Goal: Information Seeking & Learning: Learn about a topic

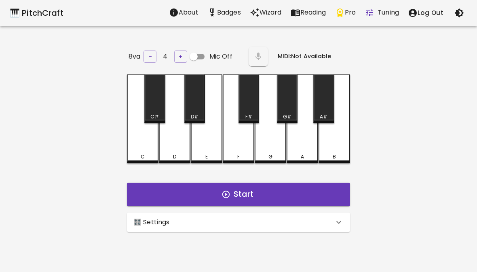
click at [310, 225] on div "🎛️ Settings" at bounding box center [238, 222] width 223 height 19
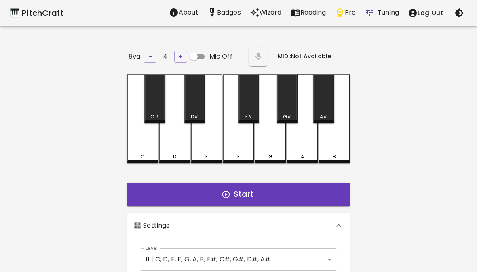
click at [316, 255] on body "🎹 PitchCraft About Badges Wizard Reading Pro Tuning Log Out 8va – 4 + Mic Off M…" at bounding box center [238, 268] width 477 height 536
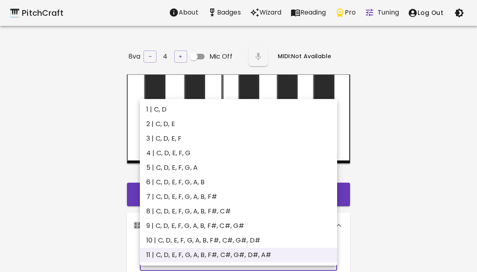
click at [274, 179] on li "6 | C, D, E, F, G, A, B" at bounding box center [238, 182] width 197 height 15
type input "11"
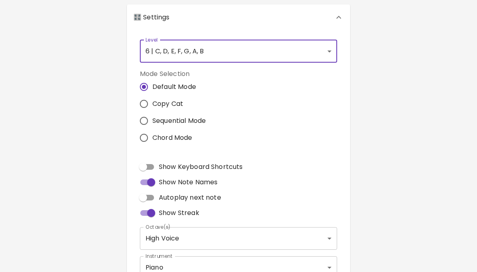
scroll to position [190, 0]
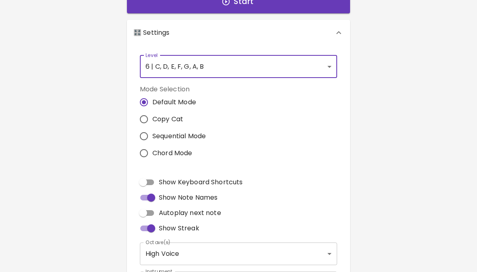
click at [150, 120] on input "Copy Cat" at bounding box center [143, 119] width 17 height 17
radio input "true"
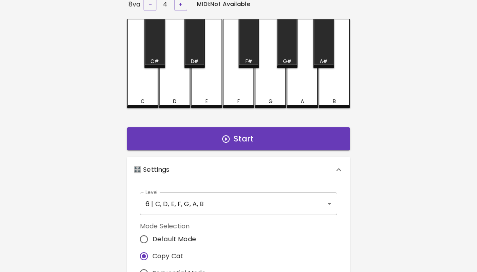
scroll to position [4, 0]
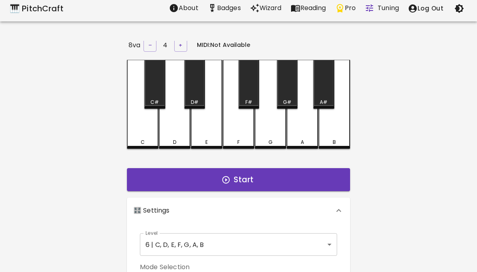
click at [315, 188] on button "Start" at bounding box center [238, 179] width 223 height 23
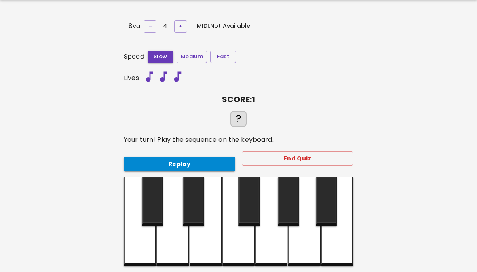
scroll to position [28, 0]
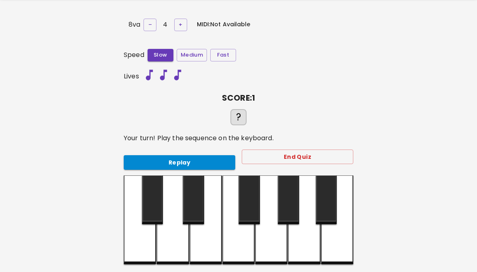
click at [328, 243] on div at bounding box center [337, 220] width 32 height 89
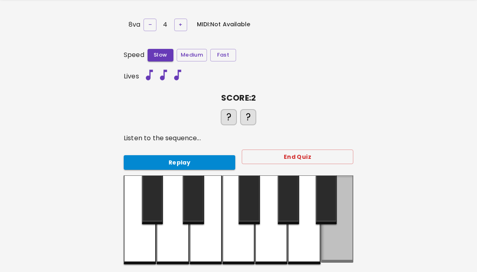
click at [325, 244] on div at bounding box center [337, 218] width 32 height 87
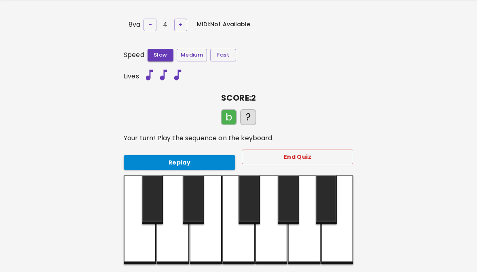
click at [338, 248] on div at bounding box center [337, 219] width 32 height 89
click at [132, 241] on div at bounding box center [140, 219] width 32 height 89
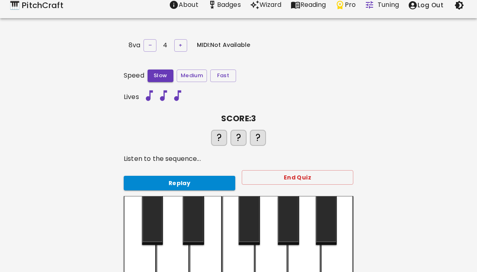
scroll to position [9, 0]
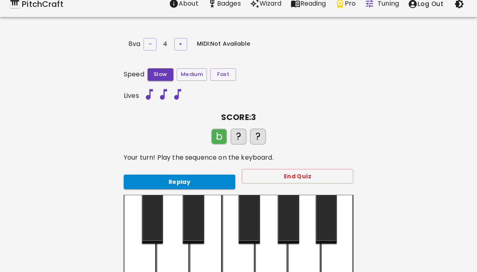
click at [345, 258] on div at bounding box center [337, 239] width 32 height 89
click at [128, 252] on div at bounding box center [140, 239] width 32 height 89
click at [168, 251] on div at bounding box center [172, 239] width 32 height 89
click at [360, 262] on div "🎹 PitchCraft About Badges Wizard Reading Pro Tuning Log Out 8va – 4 + MIDI: Not…" at bounding box center [238, 149] width 477 height 317
click at [359, 262] on div "8va – 4 + MIDI: Not Available Speed Slow Medium Fast Lives SCORE: 4 ? ? ? ? You…" at bounding box center [238, 172] width 243 height 272
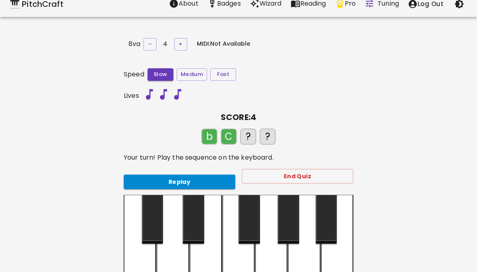
click at [137, 256] on div at bounding box center [140, 239] width 32 height 89
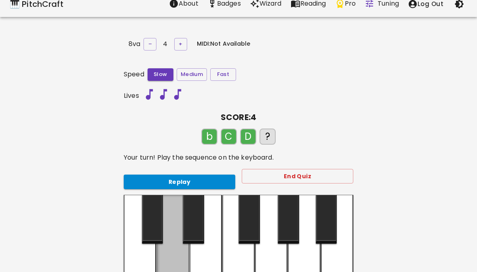
click at [160, 253] on div at bounding box center [172, 238] width 32 height 87
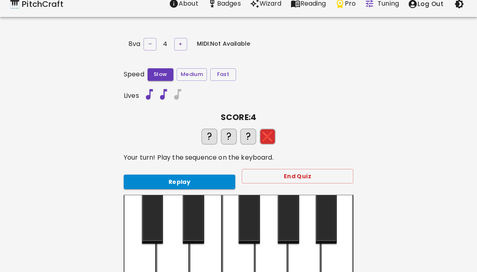
click at [198, 258] on div at bounding box center [206, 239] width 32 height 89
click at [352, 255] on div at bounding box center [337, 239] width 32 height 89
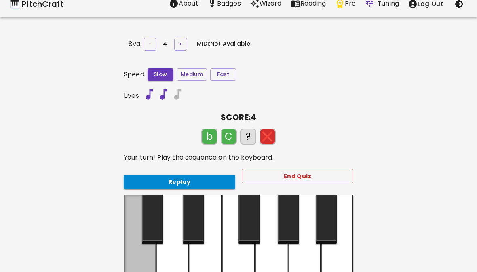
click at [137, 254] on div at bounding box center [140, 238] width 32 height 87
click at [157, 254] on div at bounding box center [172, 239] width 32 height 89
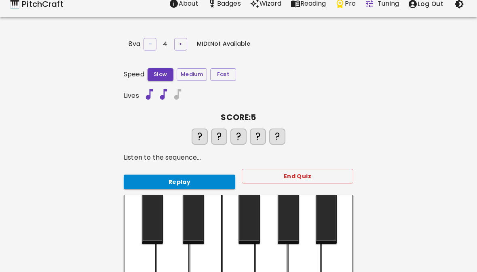
click at [229, 268] on div at bounding box center [238, 239] width 32 height 89
click at [345, 256] on div at bounding box center [337, 239] width 32 height 89
click at [132, 255] on div at bounding box center [140, 239] width 32 height 89
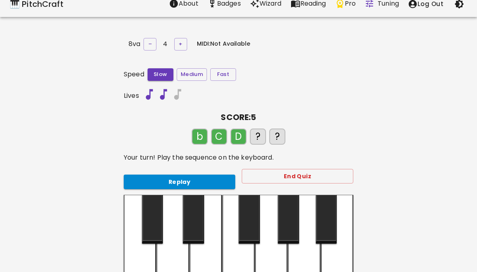
click at [163, 258] on div at bounding box center [172, 239] width 32 height 89
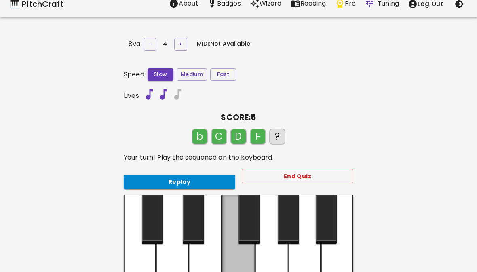
click at [238, 267] on div at bounding box center [238, 238] width 32 height 87
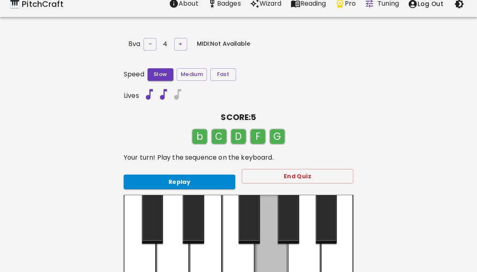
click at [267, 259] on div at bounding box center [271, 238] width 32 height 87
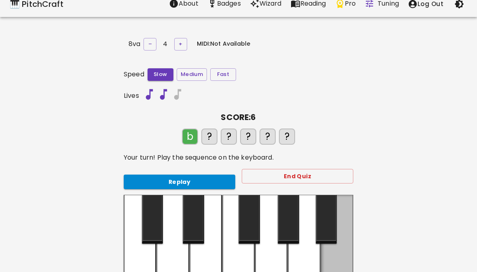
click at [350, 252] on div at bounding box center [337, 238] width 32 height 87
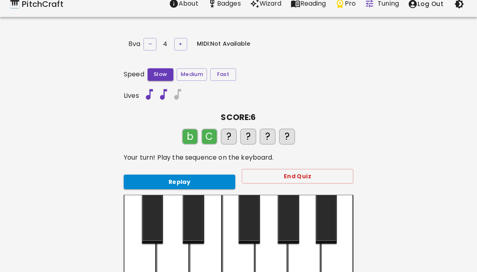
click at [138, 263] on div at bounding box center [140, 239] width 32 height 89
click at [160, 255] on div at bounding box center [172, 239] width 32 height 89
click at [238, 257] on div at bounding box center [238, 239] width 32 height 89
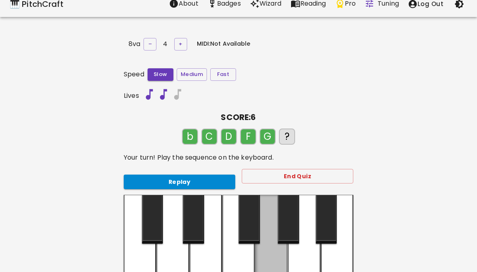
click at [266, 264] on div at bounding box center [271, 238] width 32 height 87
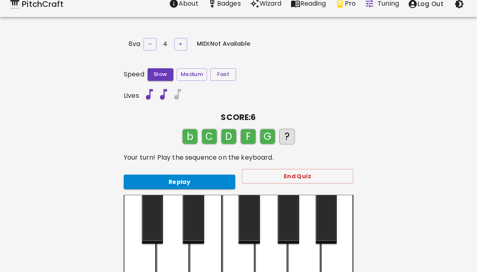
click at [266, 264] on div at bounding box center [271, 239] width 32 height 89
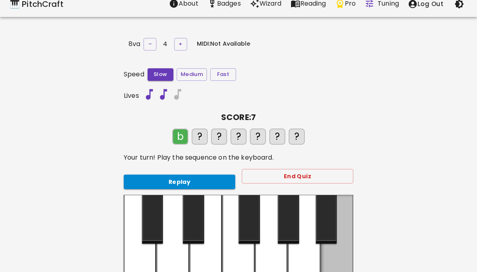
click at [349, 256] on div at bounding box center [337, 238] width 32 height 87
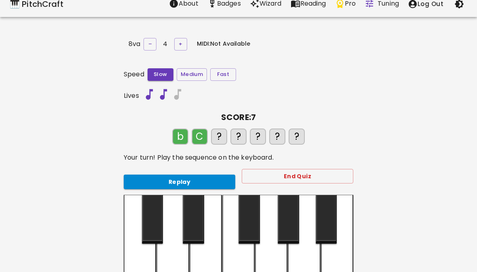
click at [133, 254] on div at bounding box center [140, 239] width 32 height 89
click at [159, 259] on div at bounding box center [172, 239] width 32 height 89
click at [279, 268] on div at bounding box center [271, 239] width 32 height 89
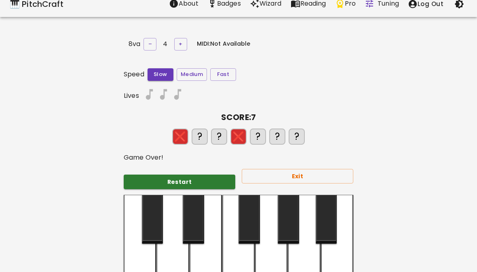
click at [279, 262] on div at bounding box center [271, 239] width 32 height 89
click at [278, 260] on div at bounding box center [271, 239] width 32 height 89
click at [283, 264] on div at bounding box center [271, 239] width 32 height 89
click at [285, 260] on div at bounding box center [271, 239] width 32 height 89
click at [285, 259] on div at bounding box center [271, 239] width 32 height 89
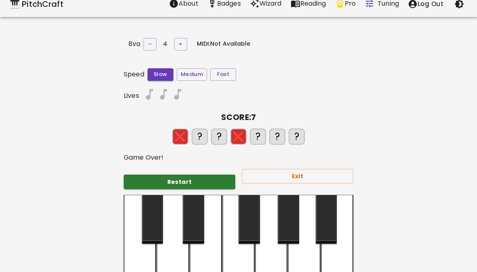
click at [284, 263] on div at bounding box center [271, 239] width 32 height 89
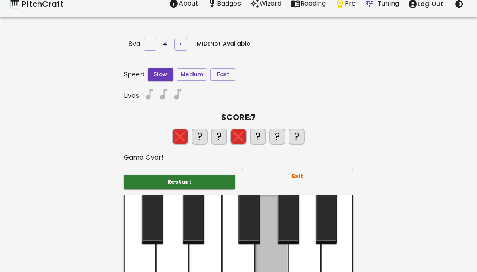
click at [284, 263] on div at bounding box center [271, 238] width 32 height 87
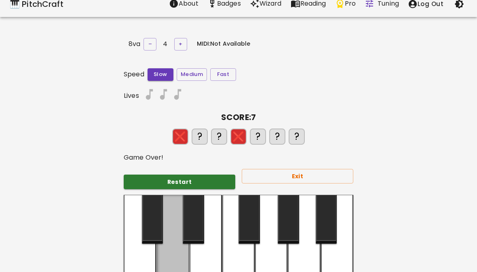
click at [164, 257] on div at bounding box center [172, 238] width 32 height 87
click at [171, 264] on div at bounding box center [172, 238] width 32 height 87
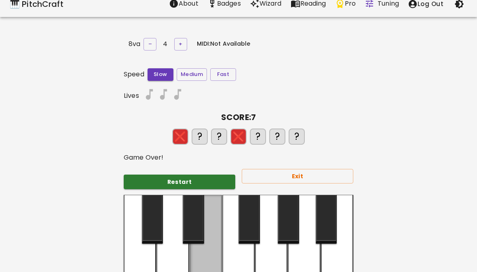
click at [201, 264] on div at bounding box center [206, 238] width 32 height 87
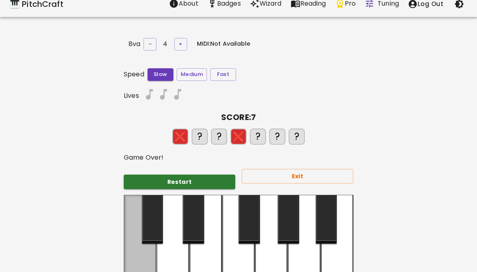
click at [146, 256] on div at bounding box center [140, 238] width 32 height 87
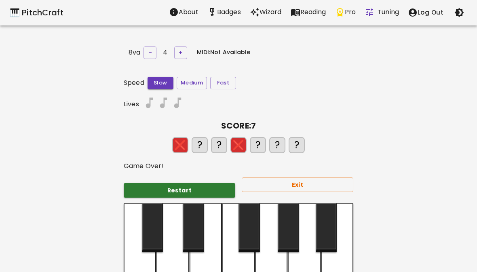
scroll to position [0, 0]
click at [268, 251] on div at bounding box center [271, 248] width 32 height 89
click at [214, 258] on div at bounding box center [206, 248] width 32 height 89
click at [174, 265] on div at bounding box center [172, 248] width 32 height 89
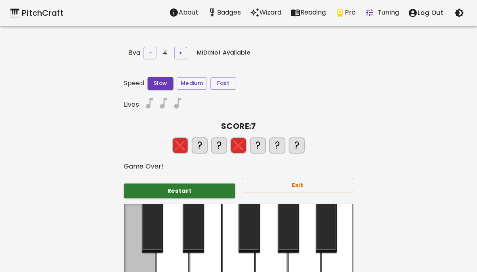
click at [141, 251] on div at bounding box center [140, 247] width 32 height 87
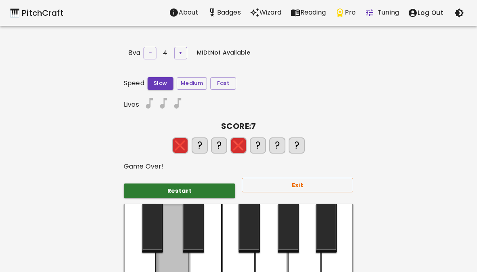
click at [175, 262] on div at bounding box center [172, 247] width 32 height 87
click at [158, 260] on div at bounding box center [172, 247] width 32 height 87
click at [190, 258] on div at bounding box center [206, 248] width 32 height 89
click at [140, 261] on div at bounding box center [140, 248] width 32 height 89
click at [220, 251] on div at bounding box center [206, 248] width 32 height 89
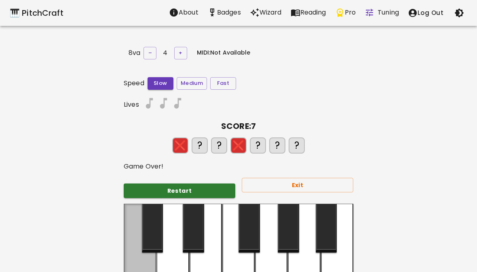
click at [153, 258] on div at bounding box center [140, 247] width 32 height 87
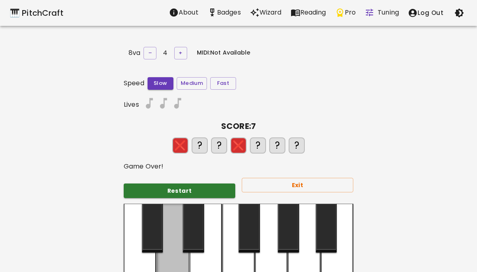
click at [178, 261] on div at bounding box center [172, 247] width 32 height 87
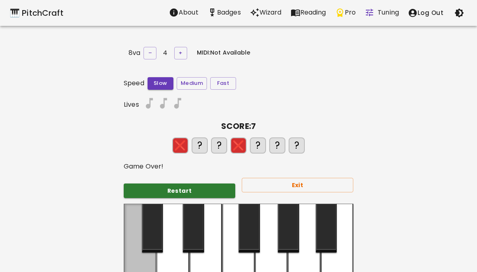
click at [150, 265] on div at bounding box center [140, 247] width 32 height 87
click at [310, 189] on button "Exit" at bounding box center [298, 185] width 112 height 15
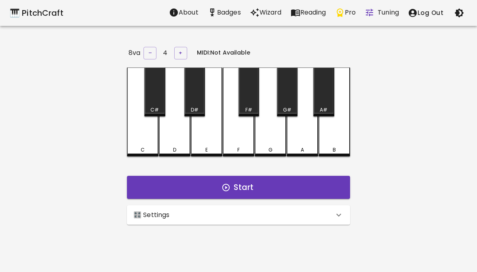
click at [336, 215] on icon at bounding box center [339, 215] width 10 height 10
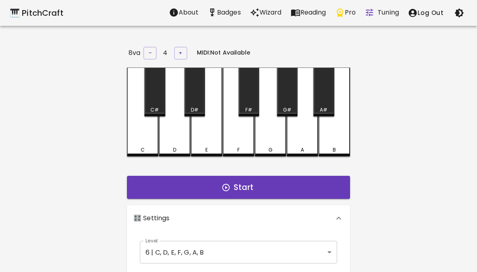
click at [328, 252] on body "🎹 PitchCraft About Badges Wizard Reading Pro Tuning Log Out 8va – 4 + MIDI: Not…" at bounding box center [238, 264] width 477 height 528
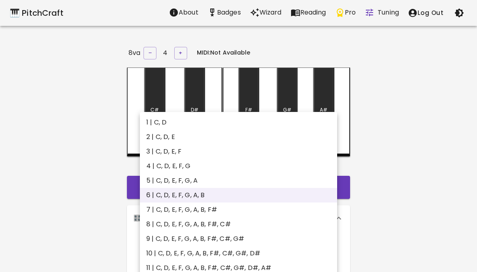
click at [397, 191] on div at bounding box center [238, 136] width 477 height 272
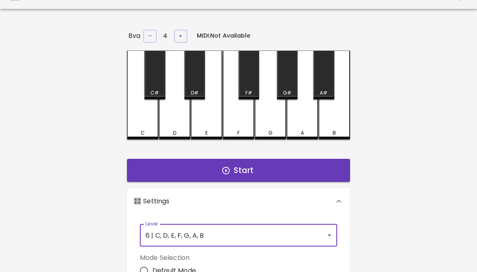
click at [151, 263] on label "Default Mode" at bounding box center [170, 271] width 70 height 17
click at [151, 263] on input "Default Mode" at bounding box center [143, 271] width 17 height 17
radio input "true"
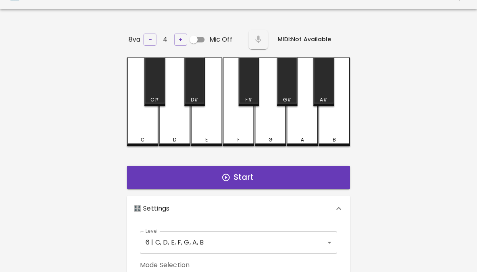
click at [316, 184] on button "Start" at bounding box center [238, 177] width 223 height 23
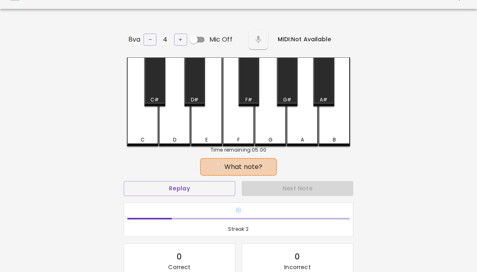
click at [323, 126] on div "B" at bounding box center [335, 101] width 32 height 89
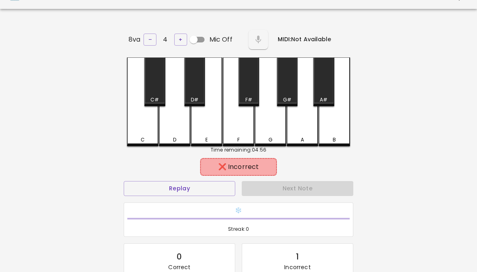
click at [303, 129] on div "A" at bounding box center [303, 101] width 32 height 89
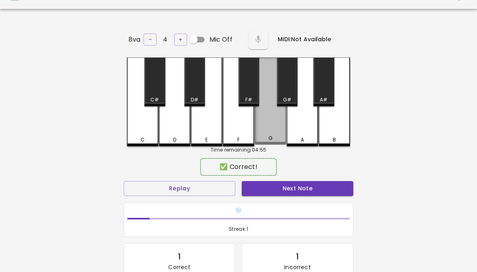
click at [272, 135] on div "G" at bounding box center [270, 138] width 4 height 7
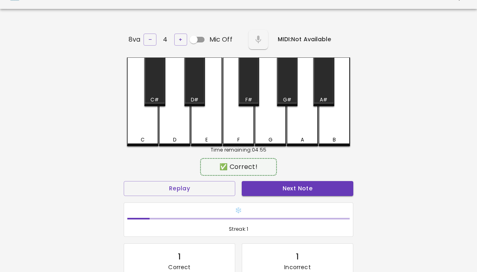
click at [290, 186] on button "Next Note" at bounding box center [298, 188] width 112 height 15
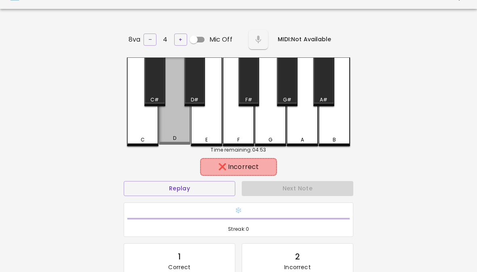
click at [174, 125] on div "D" at bounding box center [175, 100] width 32 height 87
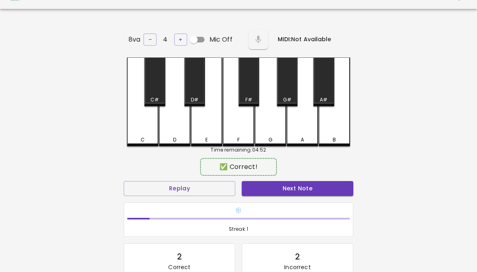
click at [209, 120] on div "E" at bounding box center [207, 101] width 32 height 89
click at [308, 188] on button "Next Note" at bounding box center [298, 188] width 112 height 15
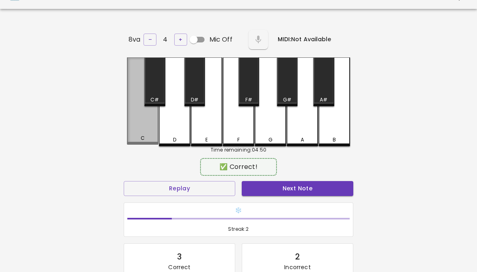
click at [142, 120] on div "C" at bounding box center [143, 100] width 32 height 87
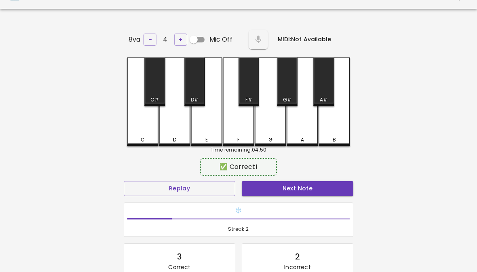
click at [327, 182] on button "Next Note" at bounding box center [298, 188] width 112 height 15
click at [144, 122] on div "C" at bounding box center [143, 101] width 32 height 89
click at [314, 199] on div "❄️ Streak: 3" at bounding box center [238, 219] width 236 height 41
click at [315, 187] on button "Next Note" at bounding box center [298, 188] width 112 height 15
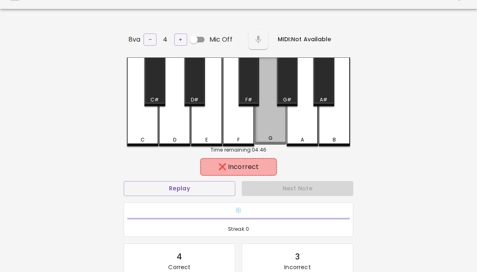
click at [269, 124] on div "G" at bounding box center [271, 100] width 32 height 87
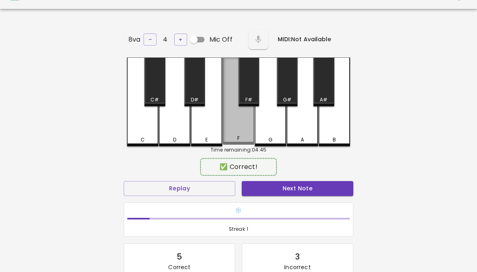
click at [239, 119] on div "F" at bounding box center [239, 100] width 32 height 87
click at [319, 185] on button "Next Note" at bounding box center [298, 188] width 112 height 15
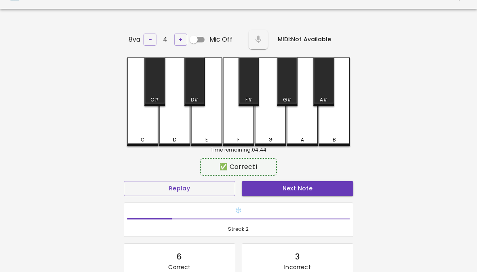
click at [201, 117] on div "E" at bounding box center [207, 101] width 32 height 89
click at [319, 189] on button "Next Note" at bounding box center [298, 188] width 112 height 15
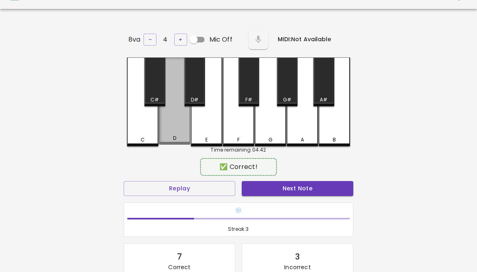
click at [321, 186] on button "Next Note" at bounding box center [298, 188] width 112 height 15
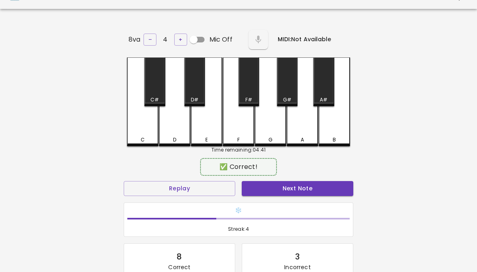
click at [202, 124] on div "E" at bounding box center [207, 101] width 32 height 89
click at [315, 190] on button "Next Note" at bounding box center [298, 188] width 112 height 15
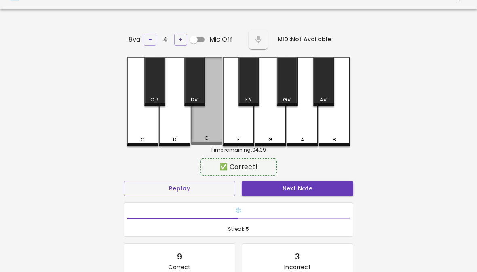
click at [203, 121] on div "E" at bounding box center [207, 100] width 32 height 87
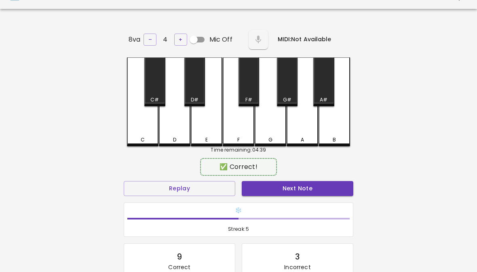
click at [316, 190] on button "Next Note" at bounding box center [298, 188] width 112 height 15
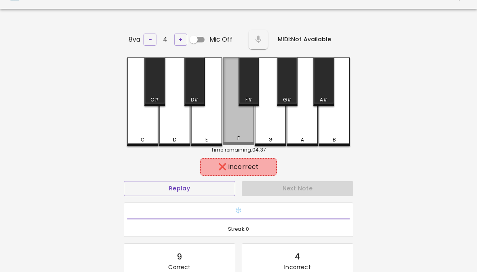
click at [241, 120] on div "F" at bounding box center [239, 100] width 32 height 87
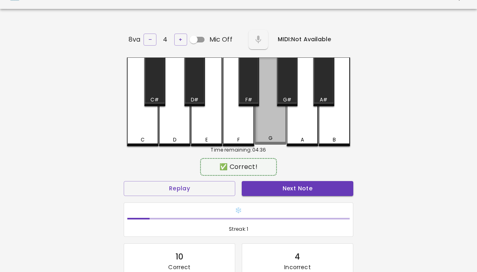
click at [270, 124] on div "G" at bounding box center [271, 100] width 32 height 87
click at [315, 190] on button "Next Note" at bounding box center [298, 188] width 112 height 15
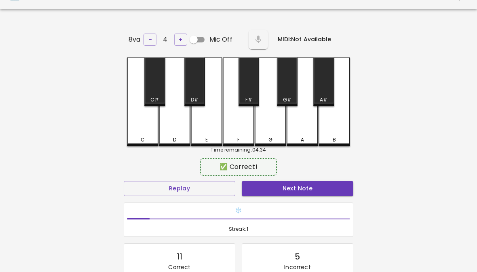
click at [303, 122] on div "A" at bounding box center [303, 101] width 32 height 89
click at [302, 188] on button "Next Note" at bounding box center [298, 188] width 112 height 15
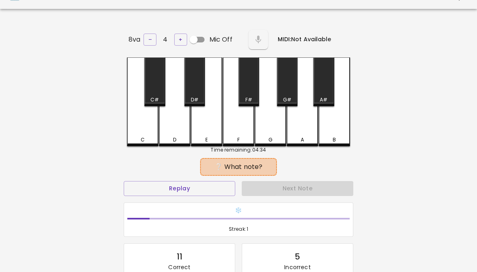
click at [302, 188] on div "Next Note" at bounding box center [297, 188] width 118 height 21
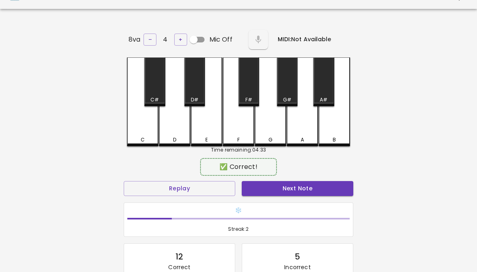
click at [306, 187] on button "Next Note" at bounding box center [298, 188] width 112 height 15
click at [329, 125] on div "B" at bounding box center [335, 101] width 32 height 89
click at [312, 184] on button "Next Note" at bounding box center [298, 188] width 112 height 15
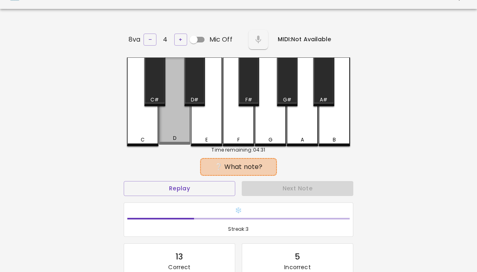
click at [173, 118] on div "D" at bounding box center [175, 100] width 32 height 87
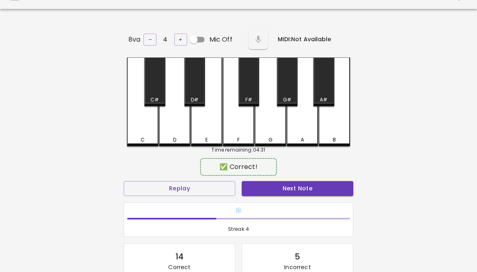
click at [309, 192] on button "Next Note" at bounding box center [298, 188] width 112 height 15
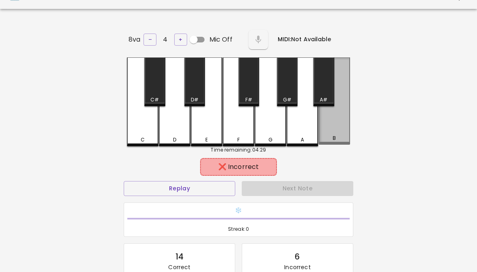
click at [333, 127] on div "B" at bounding box center [335, 100] width 32 height 87
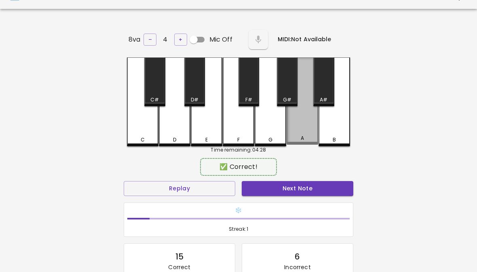
click at [306, 188] on button "Next Note" at bounding box center [298, 188] width 112 height 15
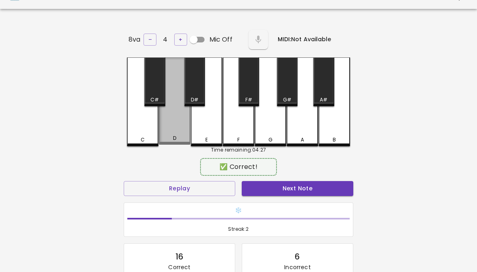
click at [313, 191] on button "Next Note" at bounding box center [298, 188] width 112 height 15
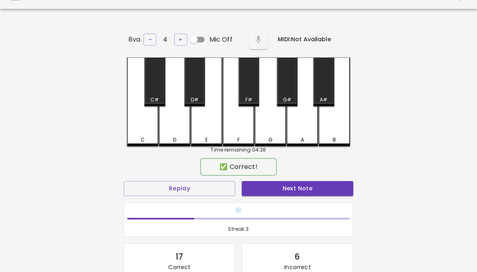
click at [172, 126] on div "D" at bounding box center [175, 101] width 32 height 89
click at [314, 194] on button "Next Note" at bounding box center [298, 188] width 112 height 15
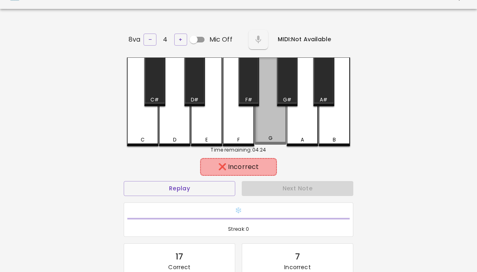
click at [272, 122] on div "G" at bounding box center [271, 100] width 32 height 87
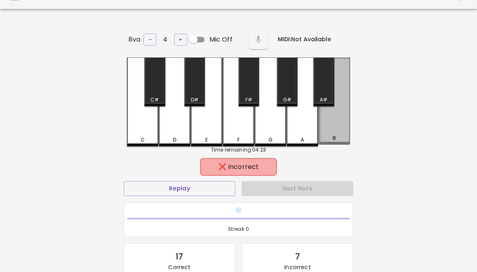
click at [331, 124] on div "B" at bounding box center [335, 100] width 32 height 87
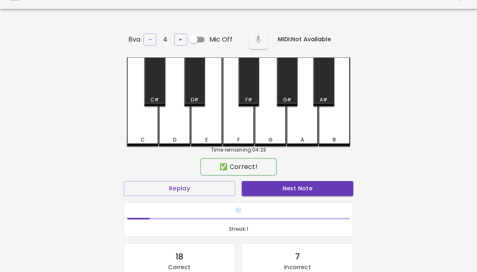
click at [364, 125] on div "🎹 PitchCraft About Badges Wizard Reading Pro Tuning Log Out 8va – 4 + Mic Off M…" at bounding box center [238, 158] width 477 height 350
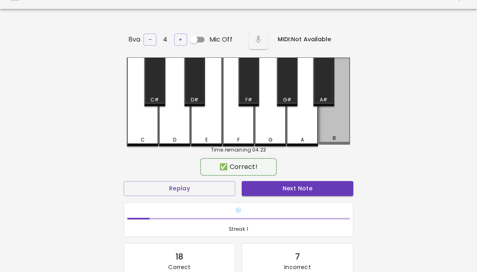
click at [340, 133] on div "B" at bounding box center [335, 100] width 32 height 87
click at [340, 132] on div "B" at bounding box center [335, 100] width 32 height 87
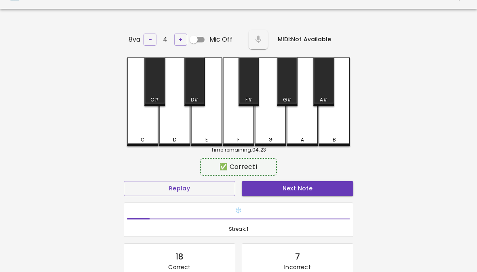
click at [340, 136] on div "B" at bounding box center [334, 139] width 30 height 7
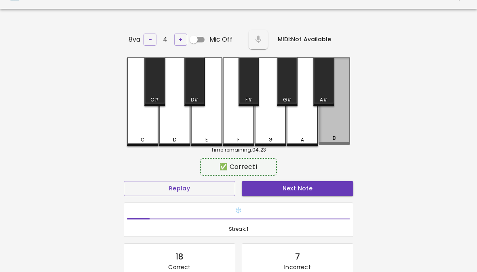
click at [332, 118] on div "B" at bounding box center [335, 100] width 32 height 87
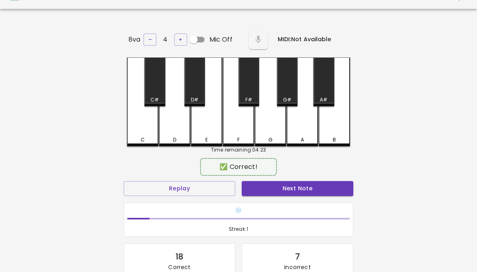
click at [335, 122] on div "B" at bounding box center [335, 101] width 32 height 89
click at [334, 122] on div "B" at bounding box center [335, 101] width 32 height 89
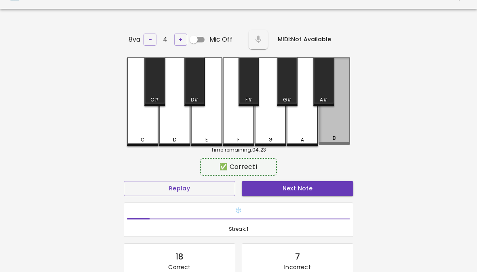
click at [333, 125] on div "B" at bounding box center [335, 100] width 32 height 87
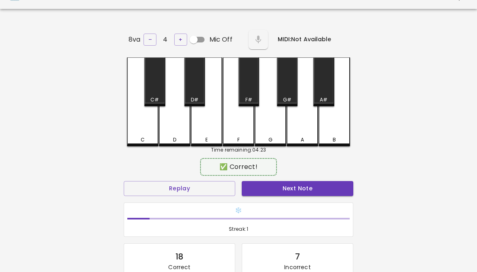
click at [299, 130] on div "A" at bounding box center [303, 101] width 32 height 89
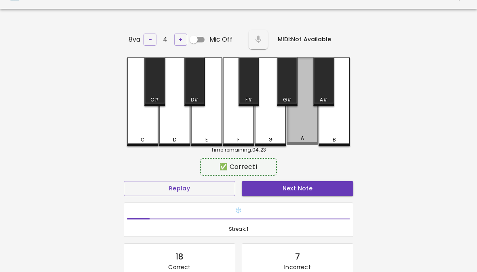
click at [299, 131] on div "A" at bounding box center [303, 100] width 32 height 87
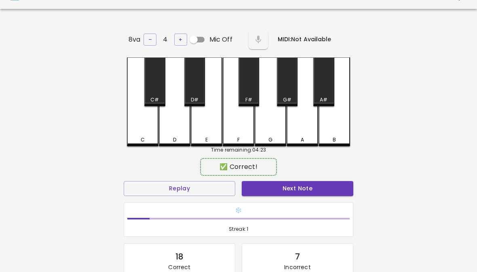
click at [225, 118] on div "F" at bounding box center [239, 101] width 32 height 89
click at [199, 125] on div "E" at bounding box center [207, 101] width 32 height 89
click at [202, 118] on div "E" at bounding box center [207, 101] width 32 height 89
click at [177, 127] on div "D" at bounding box center [175, 101] width 32 height 89
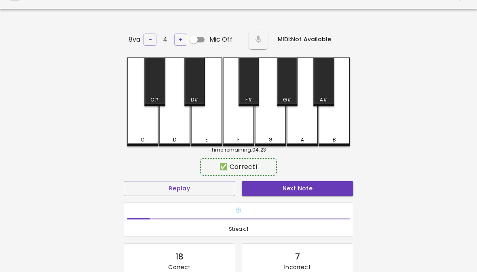
click at [175, 132] on div "D" at bounding box center [175, 101] width 32 height 89
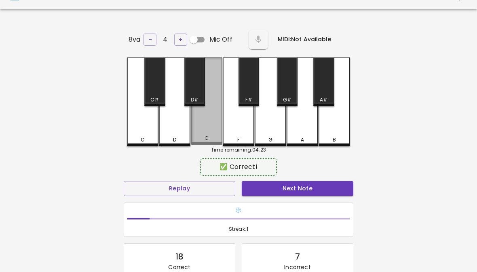
click at [204, 131] on div "E" at bounding box center [207, 100] width 32 height 87
click at [262, 127] on div "G" at bounding box center [271, 101] width 32 height 89
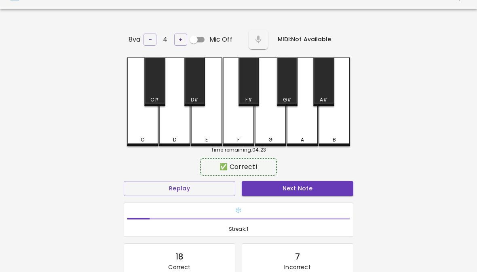
click at [169, 123] on div "D" at bounding box center [175, 101] width 32 height 89
click at [211, 119] on div "E" at bounding box center [207, 101] width 32 height 89
click at [209, 122] on div "E" at bounding box center [207, 101] width 32 height 89
click at [303, 184] on button "Next Note" at bounding box center [298, 188] width 112 height 15
click at [333, 129] on div "B" at bounding box center [335, 101] width 32 height 89
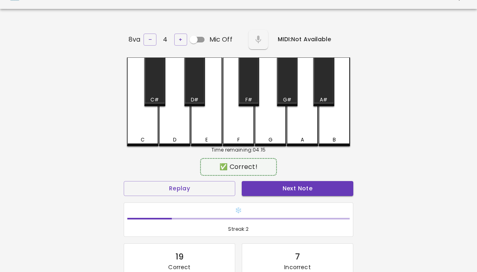
click at [311, 184] on button "Next Note" at bounding box center [298, 188] width 112 height 15
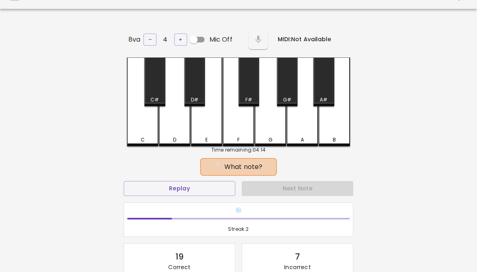
click at [154, 183] on button "Replay" at bounding box center [180, 188] width 112 height 15
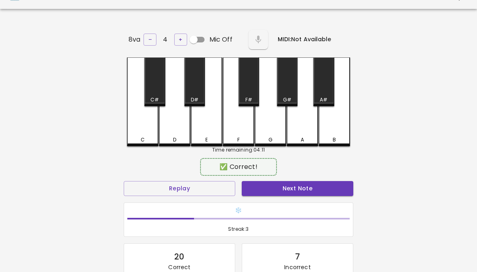
click at [298, 181] on button "Next Note" at bounding box center [298, 188] width 112 height 15
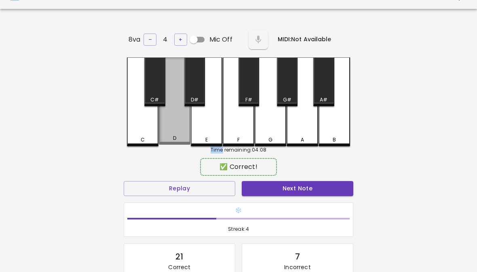
click at [300, 181] on button "Next Note" at bounding box center [298, 188] width 112 height 15
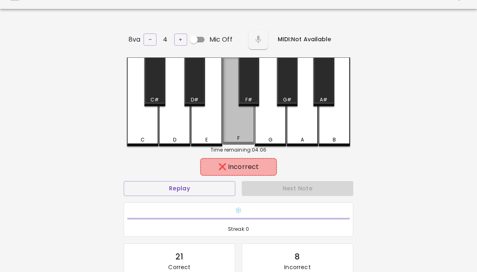
click at [237, 131] on div "F" at bounding box center [239, 100] width 32 height 87
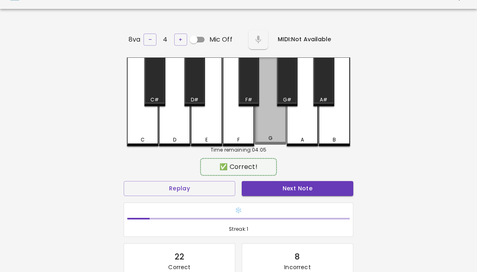
click at [269, 131] on div "G" at bounding box center [271, 100] width 32 height 87
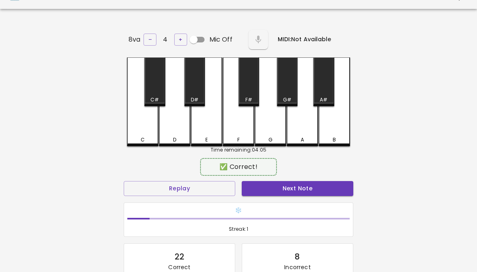
click at [279, 193] on button "Next Note" at bounding box center [298, 188] width 112 height 15
click at [289, 192] on button "Next Note" at bounding box center [298, 188] width 112 height 15
click at [297, 190] on button "Next Note" at bounding box center [298, 188] width 112 height 15
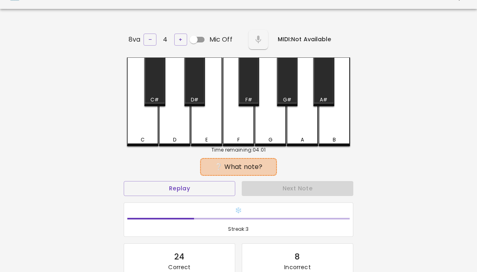
click at [293, 195] on div "Next Note" at bounding box center [297, 188] width 118 height 21
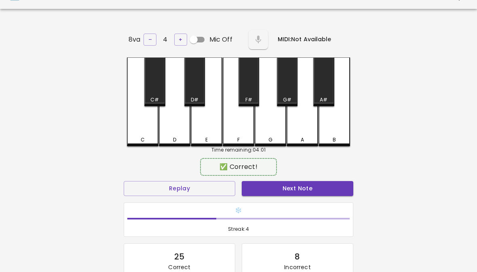
click at [313, 194] on button "Next Note" at bounding box center [298, 188] width 112 height 15
click at [321, 200] on div "❄️ Streak: 5" at bounding box center [238, 219] width 236 height 41
click at [320, 188] on button "Next Note" at bounding box center [298, 188] width 112 height 15
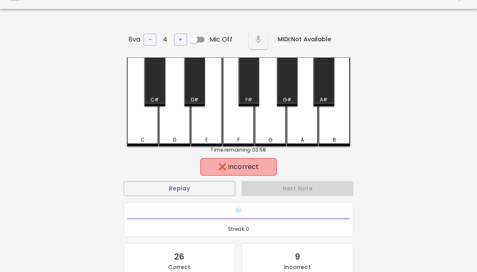
click at [210, 127] on div "E" at bounding box center [207, 101] width 32 height 89
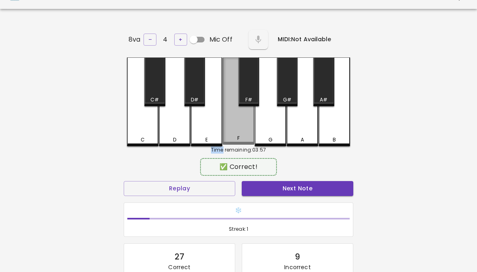
click at [316, 191] on button "Next Note" at bounding box center [298, 188] width 112 height 15
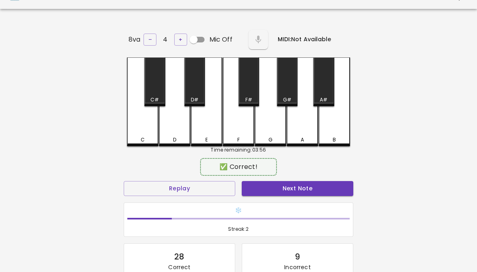
click at [325, 181] on button "Next Note" at bounding box center [298, 188] width 112 height 15
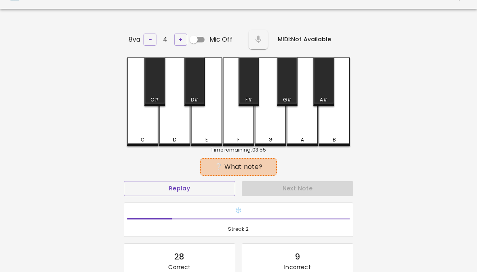
click at [305, 129] on div "A" at bounding box center [303, 101] width 32 height 89
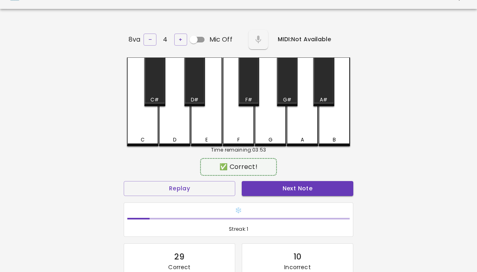
click at [238, 125] on div "F" at bounding box center [239, 101] width 32 height 89
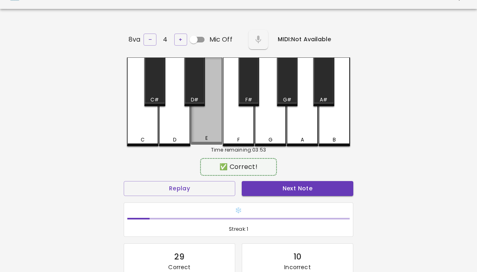
click at [218, 127] on div "E" at bounding box center [207, 100] width 32 height 87
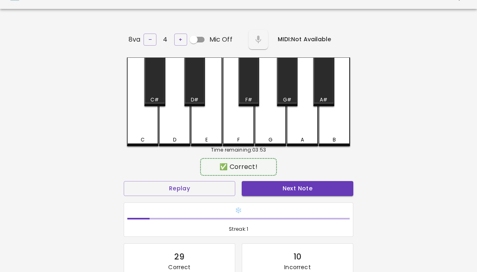
click at [318, 186] on button "Next Note" at bounding box center [298, 188] width 112 height 15
click at [299, 132] on div "A" at bounding box center [303, 101] width 32 height 89
click at [317, 186] on button "Next Note" at bounding box center [298, 188] width 112 height 15
click at [319, 183] on button "Next Note" at bounding box center [298, 188] width 112 height 15
click at [175, 124] on div "D" at bounding box center [175, 101] width 32 height 89
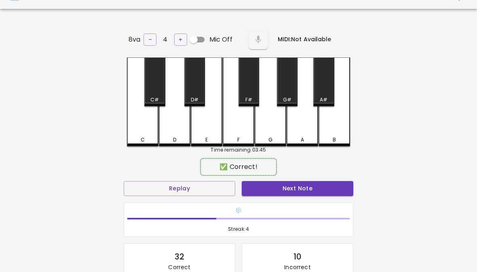
click at [322, 189] on button "Next Note" at bounding box center [298, 188] width 112 height 15
click at [319, 187] on button "Next Note" at bounding box center [298, 188] width 112 height 15
click at [318, 190] on button "Next Note" at bounding box center [298, 188] width 112 height 15
click at [275, 133] on div "G" at bounding box center [271, 101] width 32 height 89
click at [274, 186] on button "Next Note" at bounding box center [298, 188] width 112 height 15
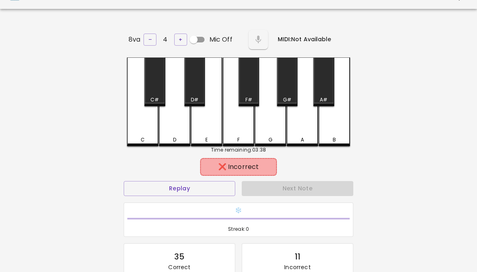
click at [243, 122] on div "F" at bounding box center [239, 101] width 32 height 89
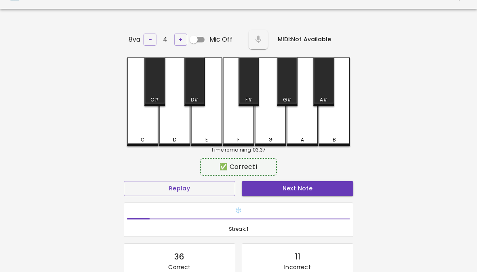
click at [206, 123] on div "E" at bounding box center [207, 101] width 32 height 89
click at [279, 187] on button "Next Note" at bounding box center [298, 188] width 112 height 15
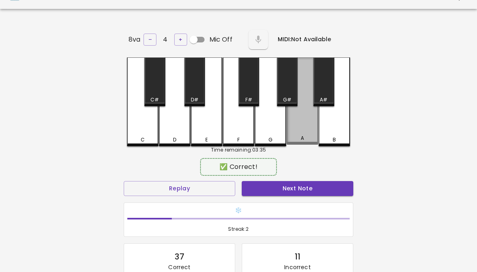
click at [308, 133] on div "A" at bounding box center [303, 100] width 32 height 87
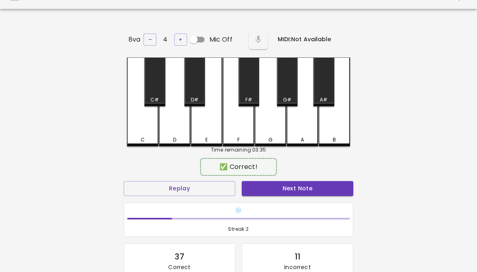
click at [306, 185] on button "Next Note" at bounding box center [298, 188] width 112 height 15
click at [275, 119] on div "G" at bounding box center [271, 101] width 32 height 89
click at [292, 181] on button "Next Note" at bounding box center [298, 188] width 112 height 15
click at [146, 126] on div "C" at bounding box center [143, 101] width 32 height 89
click at [316, 190] on button "Next Note" at bounding box center [298, 188] width 112 height 15
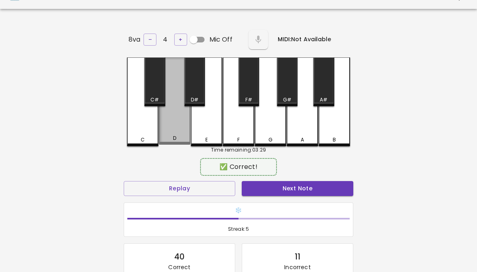
click at [172, 126] on div "D" at bounding box center [175, 100] width 32 height 87
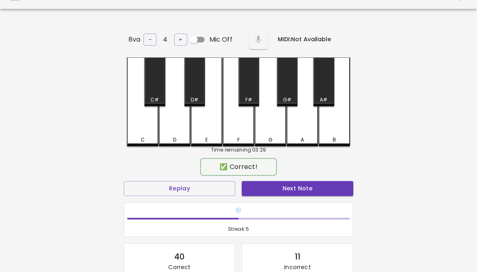
click at [317, 189] on button "Next Note" at bounding box center [298, 188] width 112 height 15
click at [204, 131] on div "E" at bounding box center [207, 101] width 32 height 89
click at [318, 189] on button "Next Note" at bounding box center [298, 188] width 112 height 15
click at [199, 134] on div "E" at bounding box center [207, 101] width 32 height 89
click at [314, 188] on button "Next Note" at bounding box center [298, 188] width 112 height 15
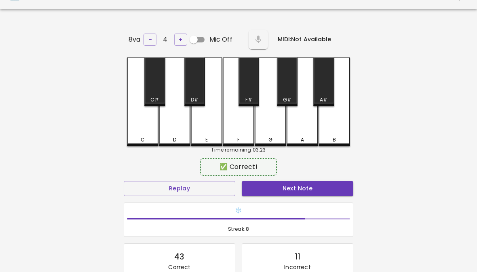
click at [171, 127] on div "D" at bounding box center [175, 101] width 32 height 89
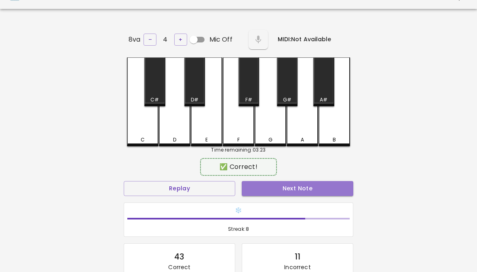
click at [312, 189] on button "Next Note" at bounding box center [298, 188] width 112 height 15
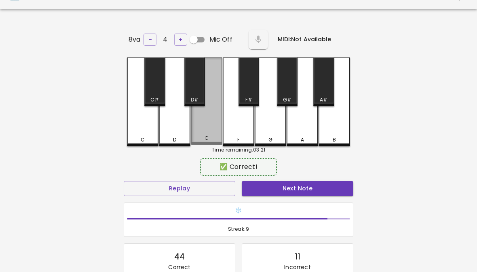
click at [202, 131] on div "E" at bounding box center [207, 100] width 32 height 87
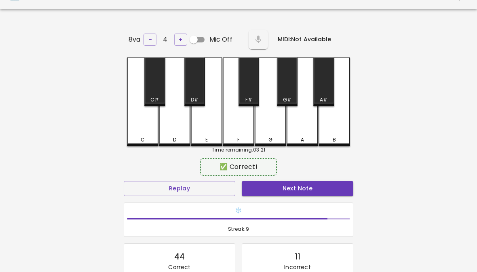
click at [312, 184] on button "Next Note" at bounding box center [298, 188] width 112 height 15
click at [321, 206] on h6 "Heating Up! 🌡️" at bounding box center [238, 210] width 222 height 9
click at [321, 186] on button "Next Note" at bounding box center [298, 188] width 112 height 15
click at [309, 129] on div "A" at bounding box center [303, 101] width 32 height 89
click at [306, 194] on button "Next Note" at bounding box center [298, 188] width 112 height 15
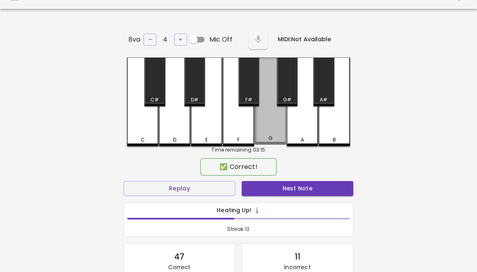
click at [274, 132] on div "G" at bounding box center [271, 100] width 32 height 87
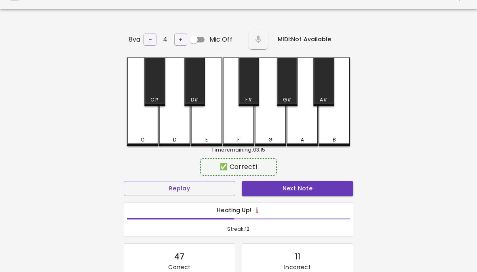
click at [268, 191] on button "Next Note" at bounding box center [298, 188] width 112 height 15
click at [143, 125] on div "C" at bounding box center [143, 101] width 32 height 89
click at [312, 188] on button "Next Note" at bounding box center [298, 188] width 112 height 15
click at [297, 209] on h6 "Heating Up! 🌡️" at bounding box center [238, 210] width 222 height 9
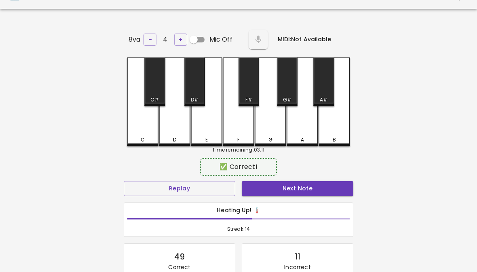
click at [301, 185] on button "Next Note" at bounding box center [298, 188] width 112 height 15
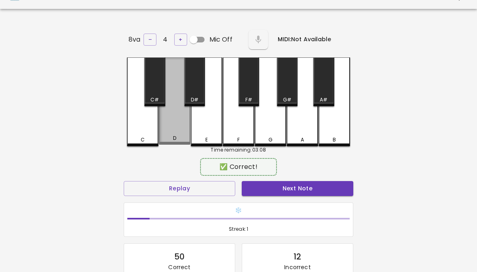
click at [177, 131] on div "D" at bounding box center [175, 100] width 32 height 87
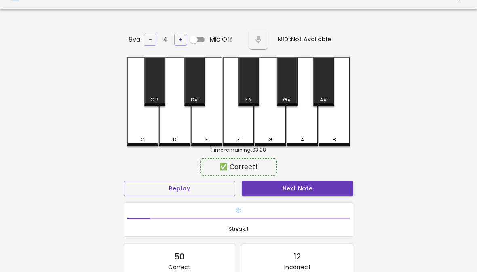
click at [274, 193] on button "Next Note" at bounding box center [298, 188] width 112 height 15
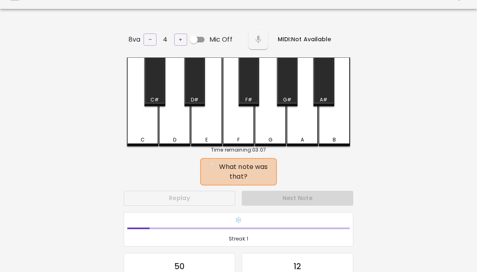
click at [279, 197] on div "Next Note" at bounding box center [297, 198] width 118 height 21
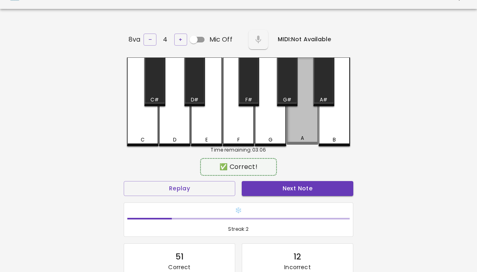
click at [308, 135] on div "A" at bounding box center [302, 138] width 30 height 7
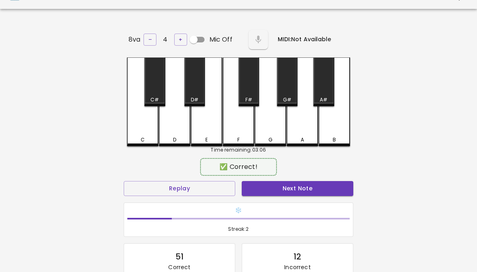
click at [311, 190] on button "Next Note" at bounding box center [298, 188] width 112 height 15
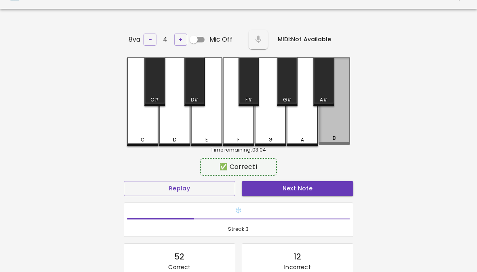
click at [339, 129] on div "B" at bounding box center [335, 100] width 32 height 87
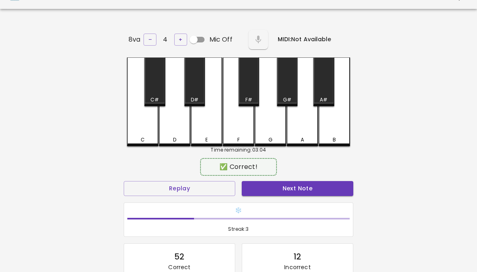
click at [314, 192] on button "Next Note" at bounding box center [298, 188] width 112 height 15
click at [317, 192] on button "Next Note" at bounding box center [298, 188] width 112 height 15
click at [317, 199] on div "❄️ Streak: 5" at bounding box center [238, 219] width 236 height 41
click at [327, 184] on button "Next Note" at bounding box center [298, 188] width 112 height 15
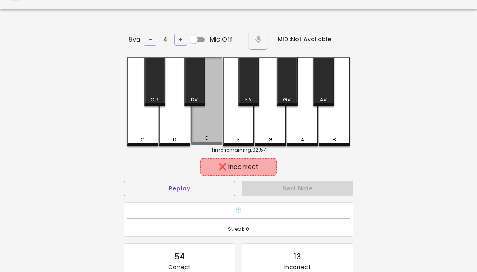
click at [205, 129] on div "E" at bounding box center [207, 100] width 32 height 87
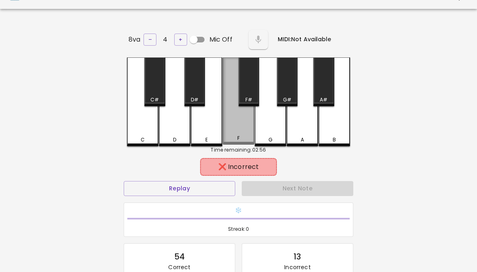
click at [233, 129] on div "F" at bounding box center [239, 100] width 32 height 87
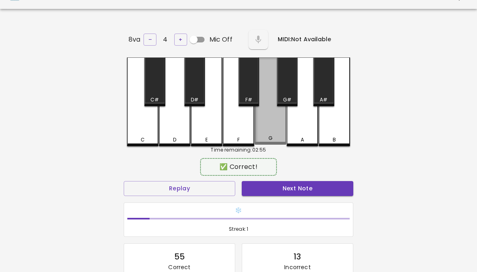
click at [265, 128] on div "G" at bounding box center [271, 100] width 32 height 87
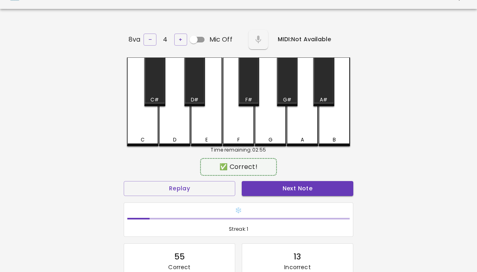
click at [315, 188] on button "Next Note" at bounding box center [298, 188] width 112 height 15
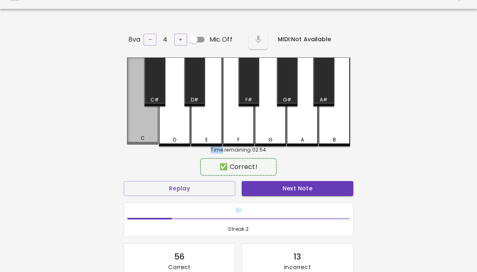
click at [318, 185] on button "Next Note" at bounding box center [298, 188] width 112 height 15
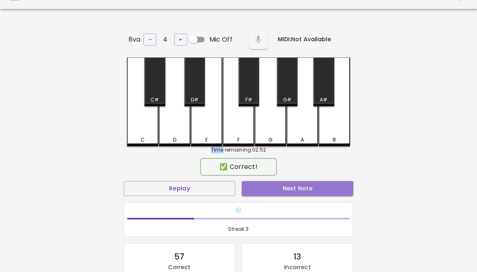
click at [319, 189] on button "Next Note" at bounding box center [298, 188] width 112 height 15
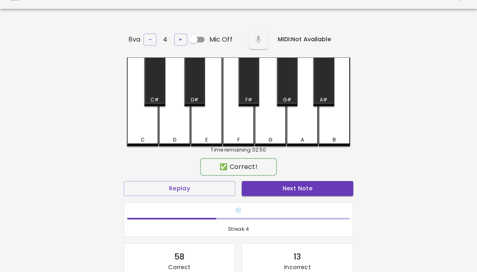
click at [314, 189] on button "Next Note" at bounding box center [298, 188] width 112 height 15
click at [310, 193] on button "Next Note" at bounding box center [298, 188] width 112 height 15
click at [204, 123] on div "E" at bounding box center [207, 101] width 32 height 89
click at [315, 186] on button "Next Note" at bounding box center [298, 188] width 112 height 15
click at [145, 131] on div "C" at bounding box center [143, 101] width 32 height 89
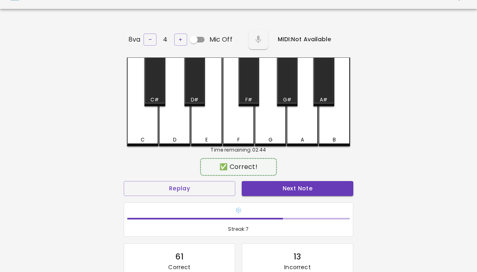
click at [317, 190] on button "Next Note" at bounding box center [298, 188] width 112 height 15
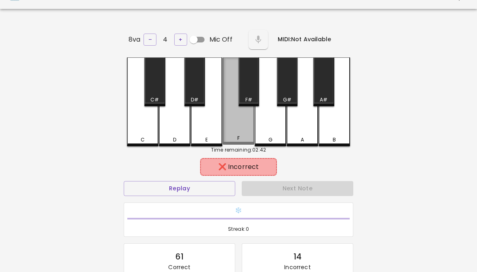
click at [232, 127] on div "F" at bounding box center [239, 100] width 32 height 87
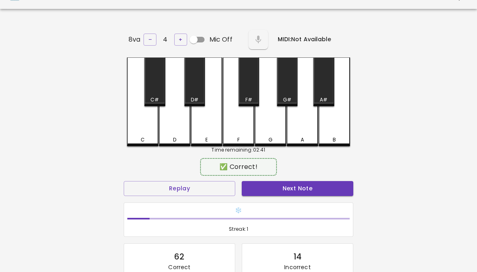
click at [270, 131] on div "G" at bounding box center [271, 101] width 32 height 89
click at [316, 189] on button "Next Note" at bounding box center [298, 188] width 112 height 15
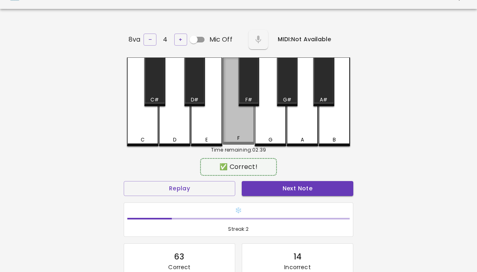
click at [233, 126] on div "F" at bounding box center [239, 100] width 32 height 87
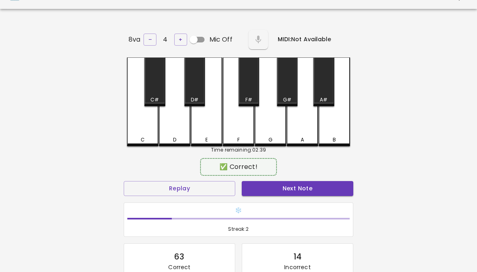
click at [314, 189] on button "Next Note" at bounding box center [298, 188] width 112 height 15
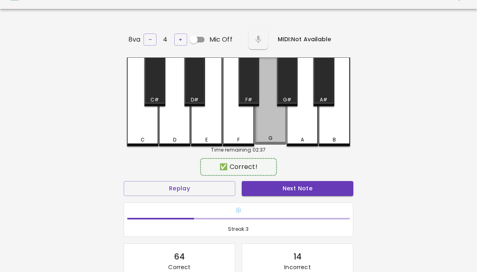
click at [263, 129] on div "G" at bounding box center [271, 100] width 32 height 87
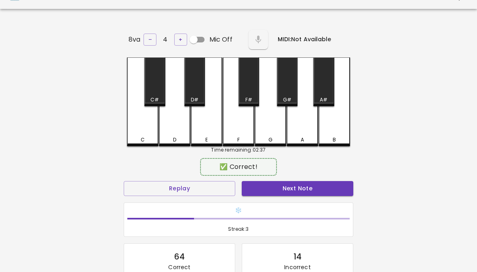
click at [311, 188] on button "Next Note" at bounding box center [298, 188] width 112 height 15
click at [232, 127] on div "F" at bounding box center [239, 101] width 32 height 89
click at [314, 190] on button "Next Note" at bounding box center [298, 188] width 112 height 15
click at [297, 189] on button "Next Note" at bounding box center [298, 188] width 112 height 15
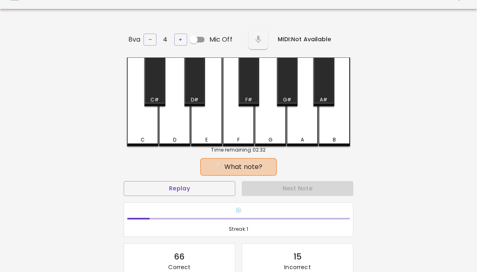
click at [296, 188] on div "Next Note" at bounding box center [297, 188] width 118 height 21
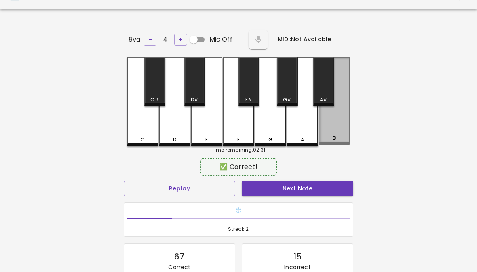
click at [336, 129] on div "B" at bounding box center [335, 100] width 32 height 87
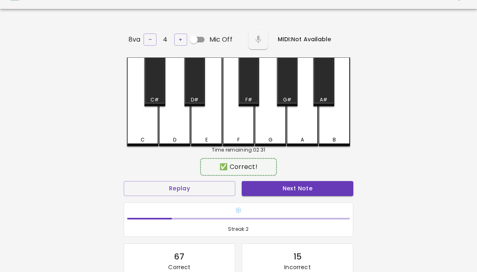
click at [312, 193] on button "Next Note" at bounding box center [298, 188] width 112 height 15
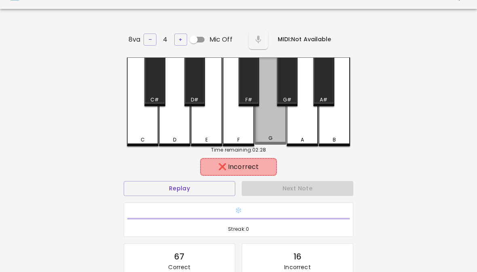
click at [276, 130] on div "G" at bounding box center [271, 100] width 32 height 87
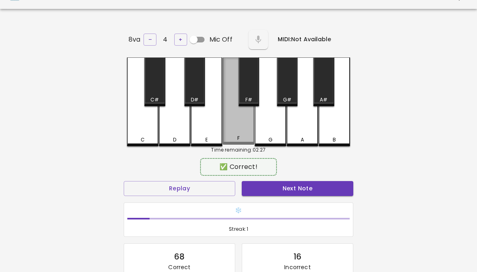
click at [227, 128] on div "F" at bounding box center [239, 100] width 32 height 87
click at [289, 182] on button "Next Note" at bounding box center [298, 188] width 112 height 15
click at [232, 123] on div "F" at bounding box center [239, 100] width 32 height 87
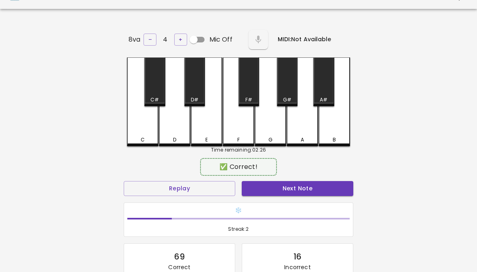
click at [301, 188] on button "Next Note" at bounding box center [298, 188] width 112 height 15
click at [306, 183] on button "Next Note" at bounding box center [298, 188] width 112 height 15
click at [312, 194] on button "Next Note" at bounding box center [298, 188] width 112 height 15
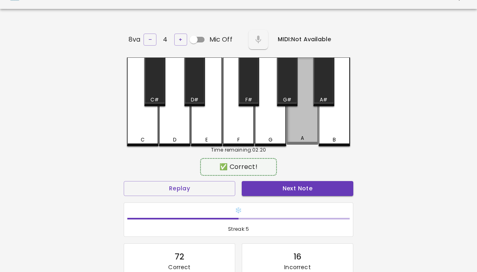
click at [306, 131] on div "A" at bounding box center [303, 100] width 32 height 87
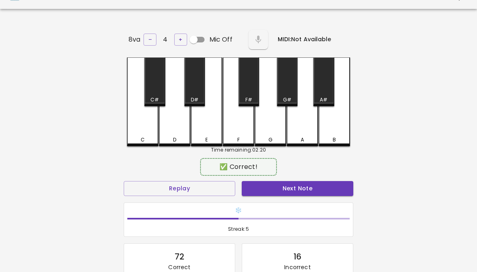
click at [307, 203] on div "❄️ Streak: 5" at bounding box center [238, 220] width 229 height 34
click at [306, 193] on button "Next Note" at bounding box center [298, 188] width 112 height 15
click at [135, 120] on div "C" at bounding box center [143, 101] width 32 height 89
click at [315, 183] on button "Next Note" at bounding box center [298, 188] width 112 height 15
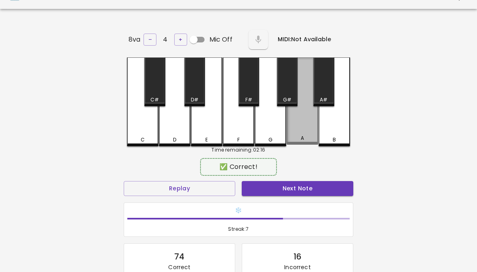
click at [311, 133] on div "A" at bounding box center [303, 100] width 32 height 87
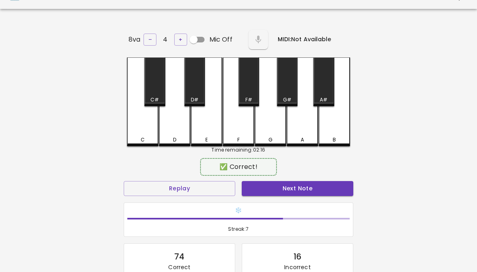
click at [307, 192] on button "Next Note" at bounding box center [298, 188] width 112 height 15
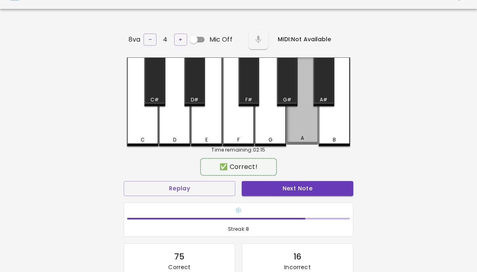
click at [307, 129] on div "A" at bounding box center [303, 100] width 32 height 87
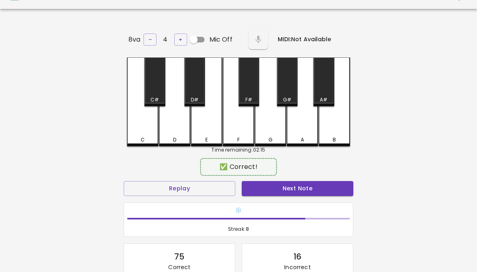
click at [304, 203] on div "❄️ Streak: 8" at bounding box center [239, 220] width 230 height 35
click at [305, 193] on button "Next Note" at bounding box center [298, 188] width 112 height 15
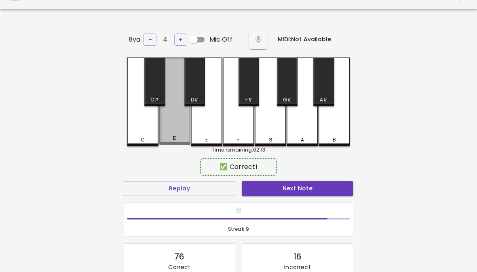
click at [309, 189] on button "Next Note" at bounding box center [298, 188] width 112 height 15
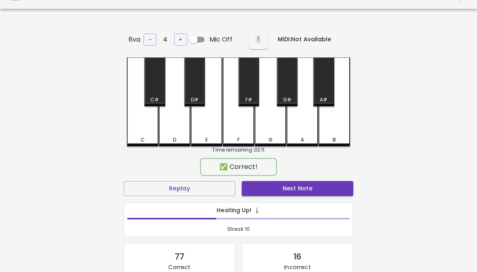
click at [342, 121] on div "B" at bounding box center [335, 101] width 32 height 89
click at [313, 192] on button "Next Note" at bounding box center [298, 188] width 112 height 15
click at [264, 136] on div "G" at bounding box center [270, 139] width 30 height 7
click at [268, 188] on button "Next Note" at bounding box center [298, 188] width 112 height 15
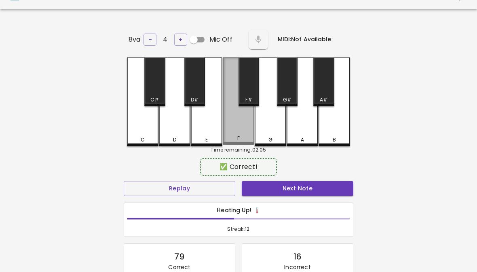
click at [232, 127] on div "F" at bounding box center [239, 100] width 32 height 87
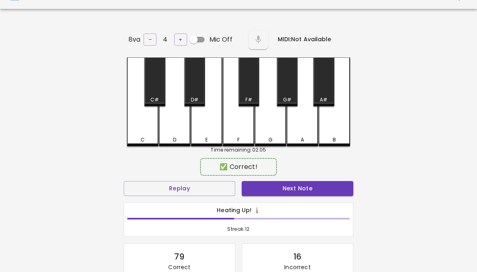
click at [327, 189] on button "Next Note" at bounding box center [298, 188] width 112 height 15
click at [328, 194] on button "Next Note" at bounding box center [298, 188] width 112 height 15
click at [325, 188] on button "Next Note" at bounding box center [298, 188] width 112 height 15
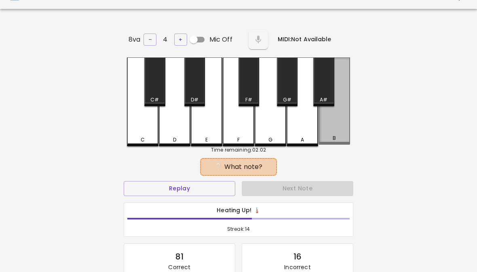
click at [337, 129] on div "B" at bounding box center [335, 100] width 32 height 87
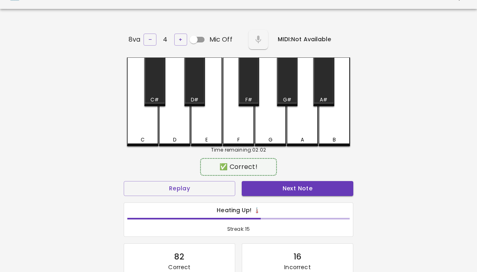
click at [320, 184] on button "Next Note" at bounding box center [298, 188] width 112 height 15
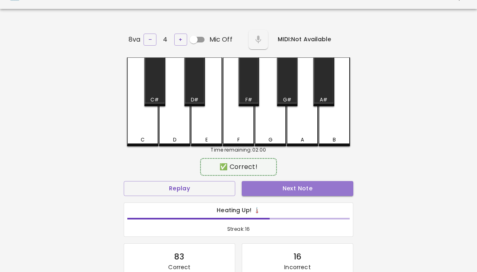
click at [331, 192] on button "Next Note" at bounding box center [298, 188] width 112 height 15
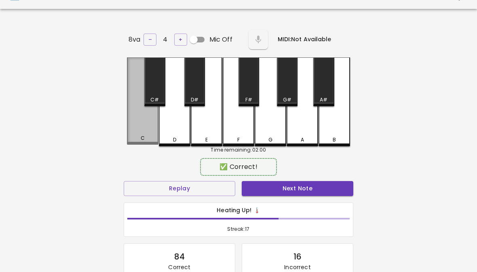
click at [330, 192] on button "Next Note" at bounding box center [298, 188] width 112 height 15
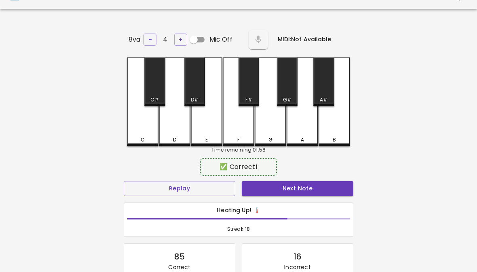
click at [330, 194] on button "Next Note" at bounding box center [298, 188] width 112 height 15
click at [336, 133] on div "B" at bounding box center [335, 101] width 32 height 89
click at [329, 186] on button "Next Note" at bounding box center [298, 188] width 112 height 15
click at [337, 127] on div "B" at bounding box center [335, 101] width 32 height 89
click at [327, 188] on button "Next Note" at bounding box center [298, 188] width 112 height 15
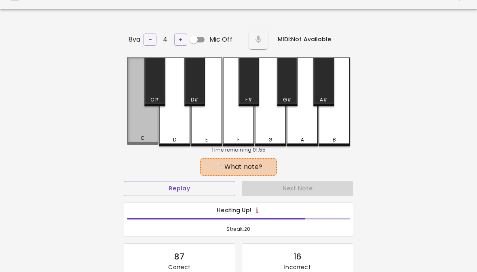
click at [134, 120] on div "C" at bounding box center [143, 100] width 32 height 87
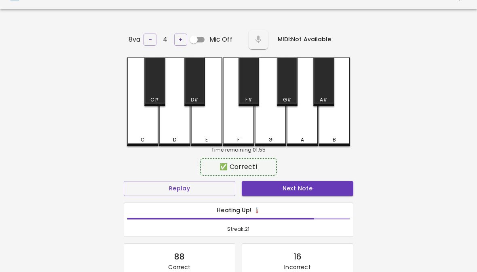
click at [334, 192] on button "Next Note" at bounding box center [298, 188] width 112 height 15
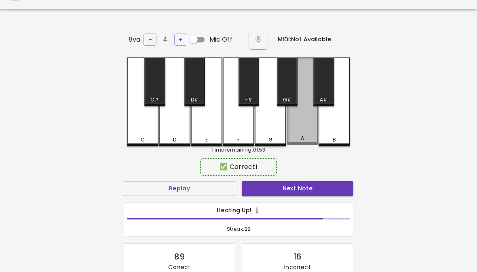
click at [307, 136] on div "A" at bounding box center [302, 138] width 30 height 7
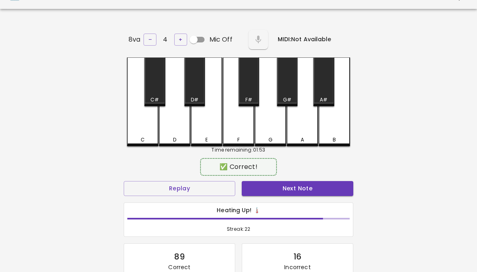
click at [307, 186] on button "Next Note" at bounding box center [298, 188] width 112 height 15
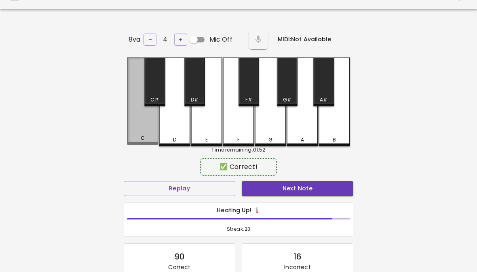
click at [323, 184] on button "Next Note" at bounding box center [298, 188] width 112 height 15
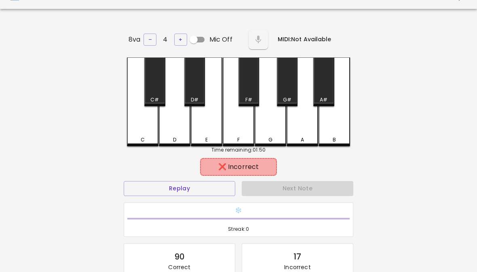
click at [205, 127] on div "E" at bounding box center [207, 101] width 32 height 89
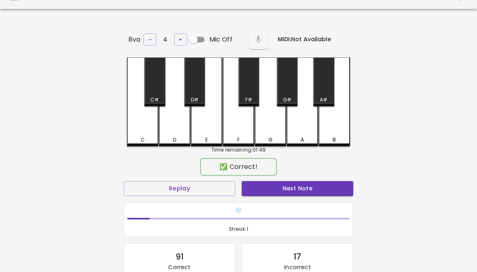
click at [317, 189] on button "Next Note" at bounding box center [298, 188] width 112 height 15
click at [323, 189] on button "Next Note" at bounding box center [298, 188] width 112 height 15
click at [327, 189] on button "Next Note" at bounding box center [298, 188] width 112 height 15
click at [142, 124] on div "C" at bounding box center [143, 101] width 32 height 89
click at [327, 193] on button "Next Note" at bounding box center [298, 188] width 112 height 15
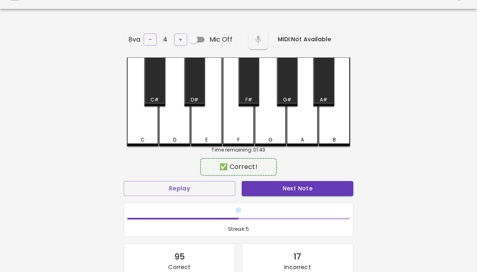
click at [318, 178] on div "Next Note" at bounding box center [297, 188] width 118 height 21
click at [322, 192] on button "Next Note" at bounding box center [298, 188] width 112 height 15
click at [266, 130] on div "G" at bounding box center [271, 101] width 32 height 89
click at [299, 181] on button "Next Note" at bounding box center [298, 188] width 112 height 15
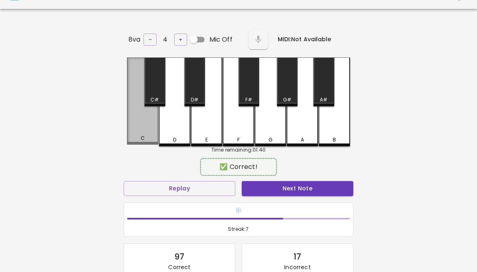
click at [339, 186] on button "Next Note" at bounding box center [298, 188] width 112 height 15
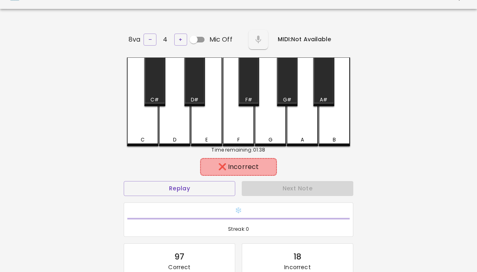
click at [171, 124] on div "D" at bounding box center [175, 101] width 32 height 89
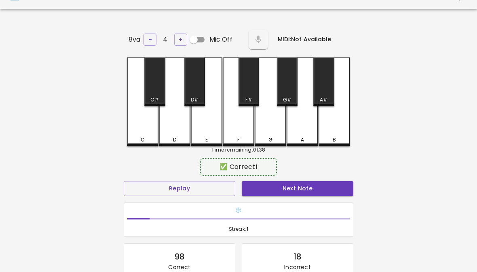
click at [320, 193] on button "Next Note" at bounding box center [298, 188] width 112 height 15
click at [322, 194] on button "Next Note" at bounding box center [298, 188] width 112 height 15
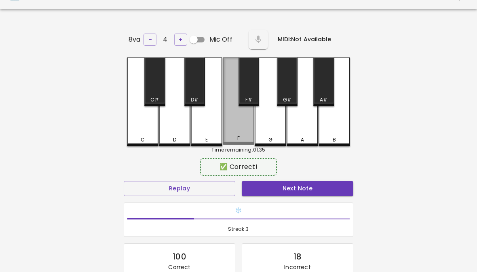
click at [234, 126] on div "F" at bounding box center [239, 100] width 32 height 87
click at [314, 183] on button "Next Note" at bounding box center [298, 188] width 112 height 15
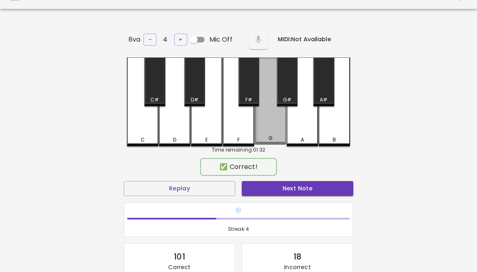
click at [279, 132] on div "G" at bounding box center [271, 100] width 32 height 87
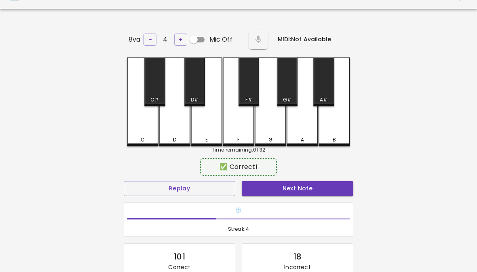
click at [296, 183] on button "Next Note" at bounding box center [298, 188] width 112 height 15
click at [336, 130] on div "B" at bounding box center [335, 101] width 32 height 89
click at [306, 192] on button "Next Note" at bounding box center [298, 188] width 112 height 15
click at [306, 133] on div "A" at bounding box center [303, 101] width 32 height 89
click at [300, 193] on button "Next Note" at bounding box center [298, 188] width 112 height 15
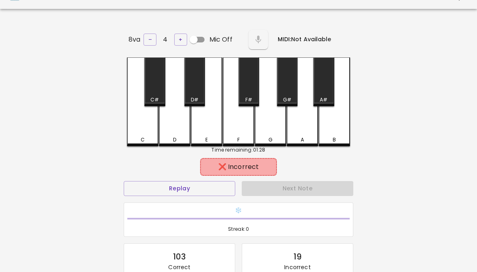
click at [208, 127] on div "E" at bounding box center [207, 101] width 32 height 89
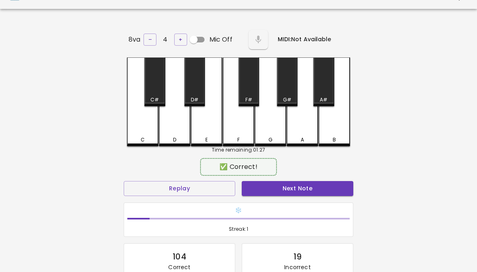
click at [302, 183] on button "Next Note" at bounding box center [298, 188] width 112 height 15
click at [305, 184] on button "Next Note" at bounding box center [298, 188] width 112 height 15
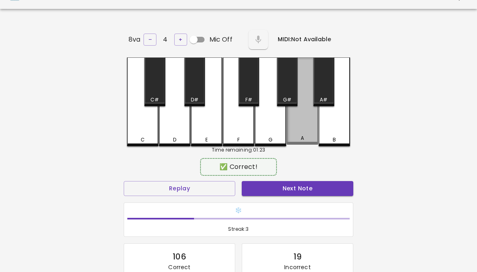
click at [308, 131] on div "A" at bounding box center [303, 100] width 32 height 87
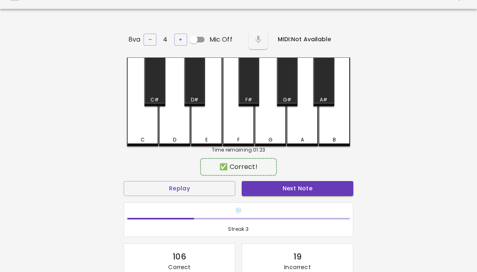
click at [310, 187] on button "Next Note" at bounding box center [298, 188] width 112 height 15
click at [304, 193] on button "Next Note" at bounding box center [298, 188] width 112 height 15
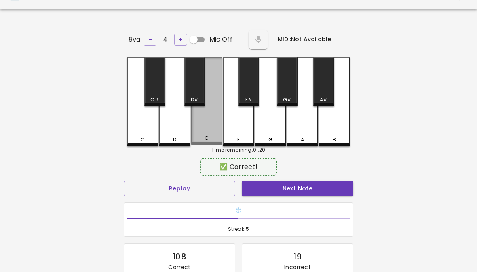
click at [302, 186] on button "Next Note" at bounding box center [298, 188] width 112 height 15
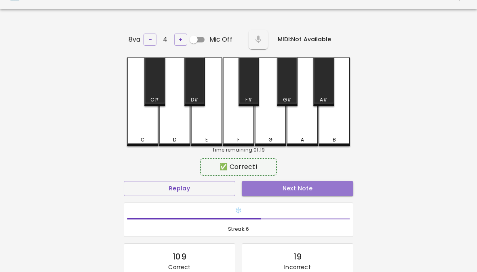
click at [312, 185] on button "Next Note" at bounding box center [298, 188] width 112 height 15
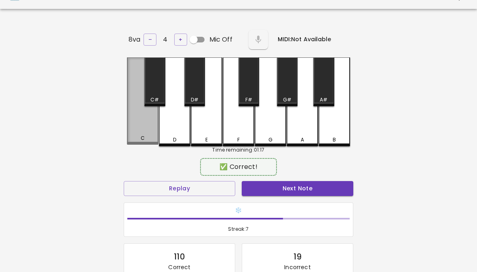
click at [143, 118] on div "C" at bounding box center [143, 100] width 32 height 87
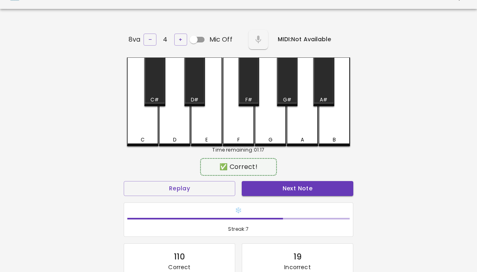
click at [319, 186] on button "Next Note" at bounding box center [298, 188] width 112 height 15
click at [135, 122] on div "C" at bounding box center [143, 101] width 32 height 89
click at [334, 190] on button "Next Note" at bounding box center [298, 188] width 112 height 15
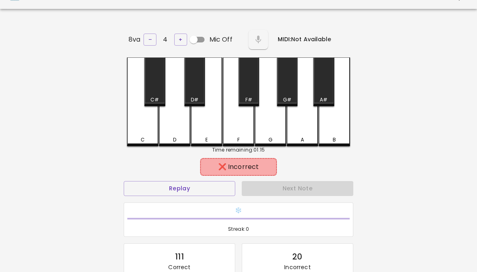
click at [198, 118] on div "E" at bounding box center [207, 101] width 32 height 89
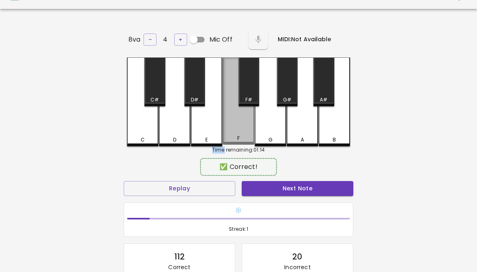
click at [325, 192] on button "Next Note" at bounding box center [298, 188] width 112 height 15
click at [237, 128] on div "F" at bounding box center [239, 100] width 32 height 87
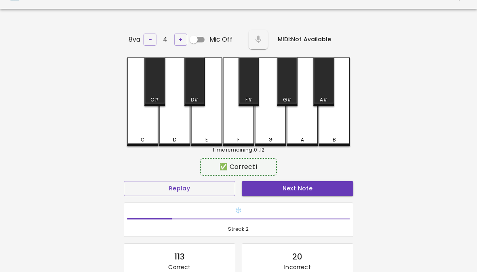
click at [325, 192] on button "Next Note" at bounding box center [298, 188] width 112 height 15
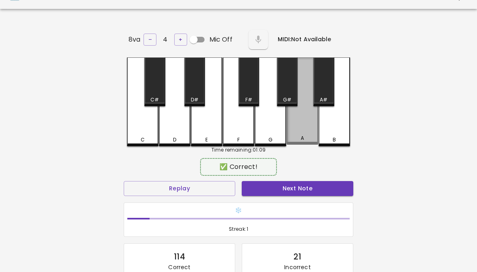
click at [307, 135] on div "A" at bounding box center [302, 138] width 30 height 7
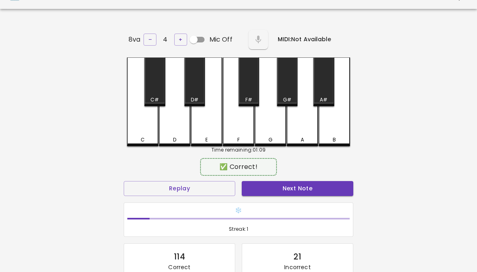
click at [307, 193] on button "Next Note" at bounding box center [298, 188] width 112 height 15
click at [275, 127] on div "G" at bounding box center [271, 101] width 32 height 89
click at [285, 182] on button "Next Note" at bounding box center [298, 188] width 112 height 15
click at [147, 123] on div "C" at bounding box center [143, 101] width 32 height 89
click at [312, 185] on button "Next Note" at bounding box center [298, 188] width 112 height 15
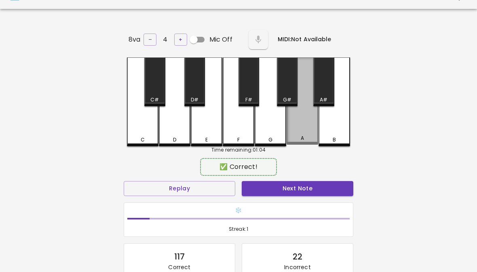
click at [305, 139] on div "A" at bounding box center [302, 138] width 30 height 7
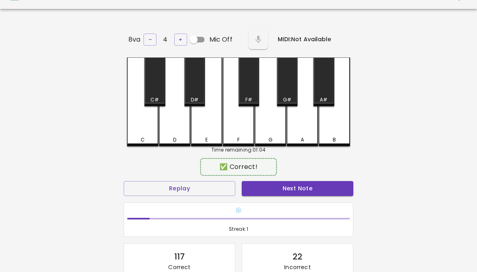
click at [306, 192] on button "Next Note" at bounding box center [298, 188] width 112 height 15
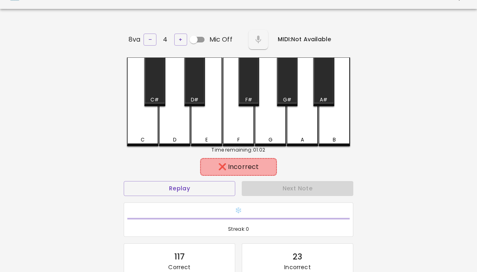
click at [204, 120] on div "E" at bounding box center [207, 101] width 32 height 89
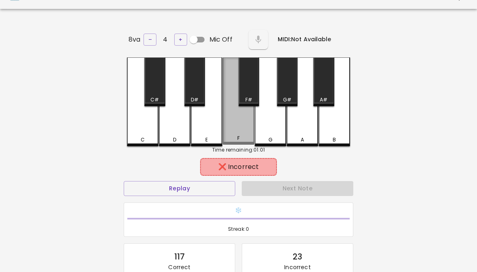
click at [234, 124] on div "F" at bounding box center [239, 100] width 32 height 87
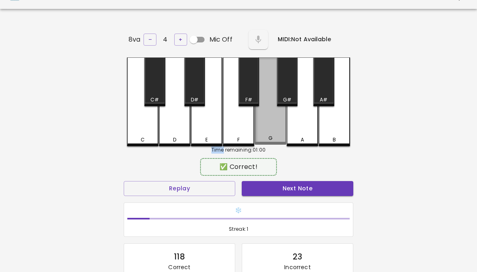
click at [311, 186] on button "Next Note" at bounding box center [298, 188] width 112 height 15
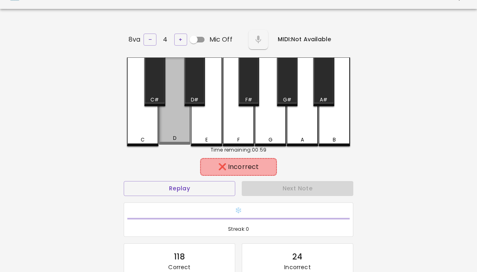
click at [169, 125] on div "D" at bounding box center [175, 100] width 32 height 87
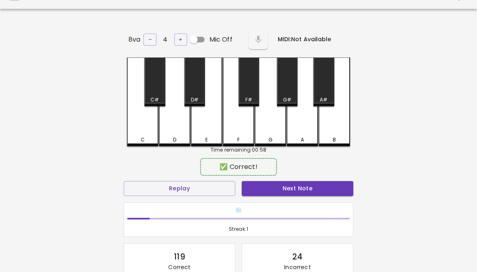
click at [312, 189] on button "Next Note" at bounding box center [298, 188] width 112 height 15
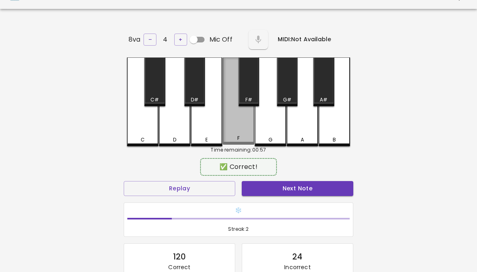
click at [234, 122] on div "F" at bounding box center [239, 100] width 32 height 87
click at [315, 189] on button "Next Note" at bounding box center [298, 188] width 112 height 15
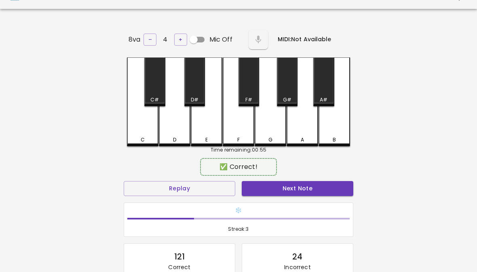
click at [316, 182] on button "Next Note" at bounding box center [298, 188] width 112 height 15
click at [201, 125] on div "E" at bounding box center [207, 101] width 32 height 89
click at [321, 193] on button "Next Note" at bounding box center [298, 188] width 112 height 15
click at [232, 125] on div "F" at bounding box center [239, 101] width 32 height 89
click at [323, 182] on button "Next Note" at bounding box center [298, 188] width 112 height 15
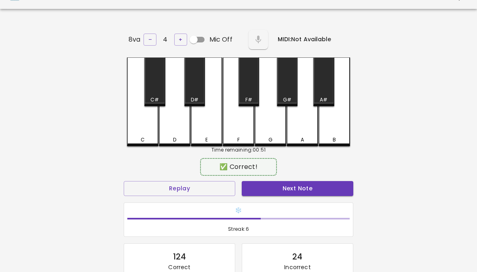
click at [320, 190] on button "Next Note" at bounding box center [298, 188] width 112 height 15
click at [170, 123] on div "D" at bounding box center [175, 101] width 32 height 89
click at [323, 192] on button "Next Note" at bounding box center [298, 188] width 112 height 15
click at [309, 133] on div "A" at bounding box center [303, 101] width 32 height 89
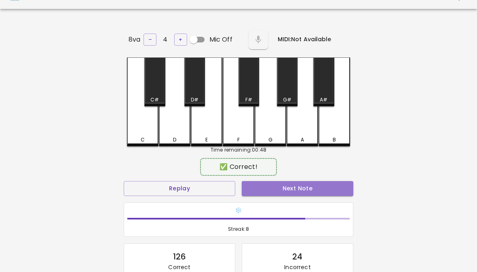
click at [317, 191] on button "Next Note" at bounding box center [298, 188] width 112 height 15
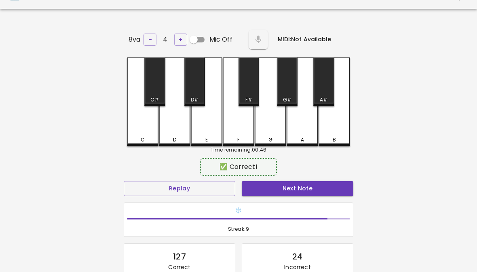
click at [276, 129] on div "G" at bounding box center [271, 101] width 32 height 89
click at [299, 194] on button "Next Note" at bounding box center [298, 188] width 112 height 15
click at [336, 124] on div "B" at bounding box center [335, 101] width 32 height 89
click at [315, 199] on div "Heating Up! 🌡️ Streak: 10" at bounding box center [238, 219] width 236 height 41
click at [315, 184] on button "Next Note" at bounding box center [298, 188] width 112 height 15
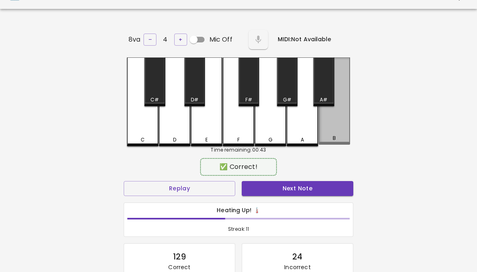
click at [335, 131] on div "B" at bounding box center [335, 100] width 32 height 87
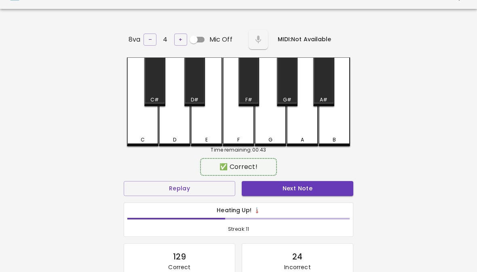
click at [317, 193] on button "Next Note" at bounding box center [298, 188] width 112 height 15
click at [243, 129] on div "F" at bounding box center [239, 101] width 32 height 89
click at [252, 183] on button "Next Note" at bounding box center [298, 188] width 112 height 15
click at [238, 122] on div "F" at bounding box center [239, 101] width 32 height 89
click at [273, 191] on button "Next Note" at bounding box center [298, 188] width 112 height 15
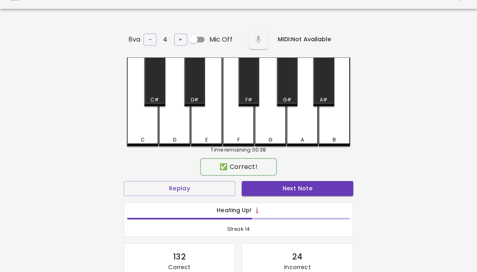
click at [323, 189] on button "Next Note" at bounding box center [298, 188] width 112 height 15
click at [301, 131] on div "A" at bounding box center [303, 101] width 32 height 89
click at [292, 190] on button "Next Note" at bounding box center [298, 188] width 112 height 15
click at [336, 128] on div "B" at bounding box center [335, 101] width 32 height 89
click at [322, 203] on div "Heating Up! 🌡️ Streak: 16" at bounding box center [238, 220] width 229 height 34
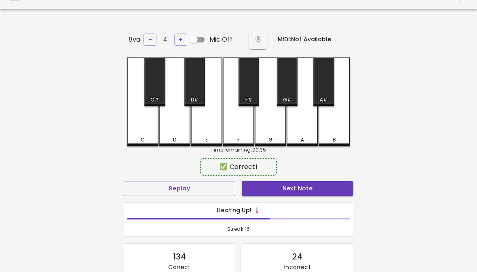
click at [324, 186] on button "Next Note" at bounding box center [298, 188] width 112 height 15
click at [327, 193] on button "Next Note" at bounding box center [298, 188] width 112 height 15
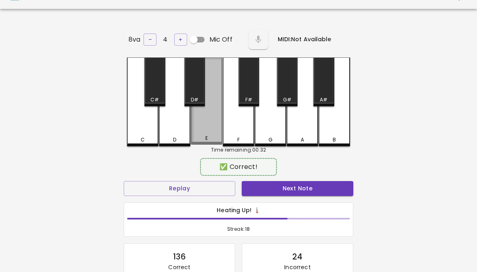
click at [329, 188] on button "Next Note" at bounding box center [298, 188] width 112 height 15
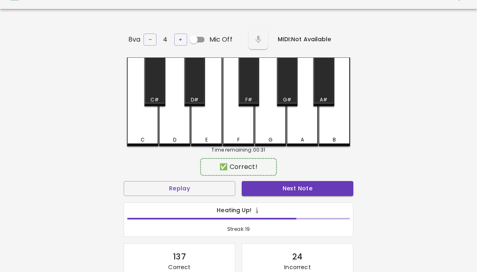
click at [328, 186] on button "Next Note" at bounding box center [298, 188] width 112 height 15
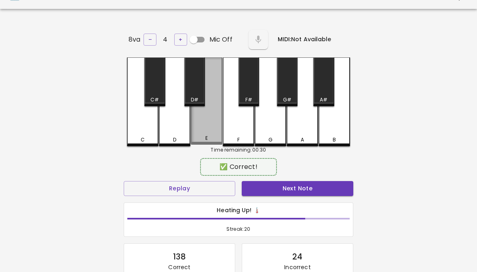
click at [331, 189] on button "Next Note" at bounding box center [298, 188] width 112 height 15
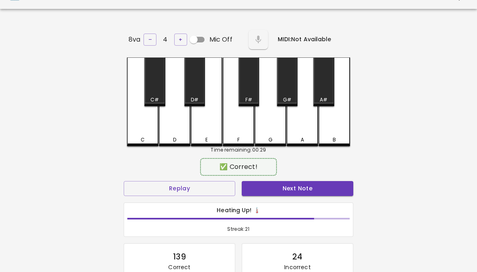
click at [332, 129] on div "B" at bounding box center [335, 101] width 32 height 89
click at [316, 184] on button "Next Note" at bounding box center [298, 188] width 112 height 15
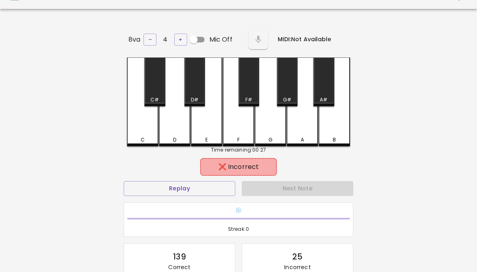
click at [323, 192] on div "Next Note" at bounding box center [297, 188] width 118 height 21
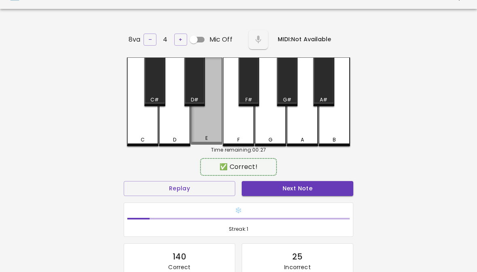
click at [201, 125] on div "E" at bounding box center [207, 100] width 32 height 87
click at [326, 188] on button "Next Note" at bounding box center [298, 188] width 112 height 15
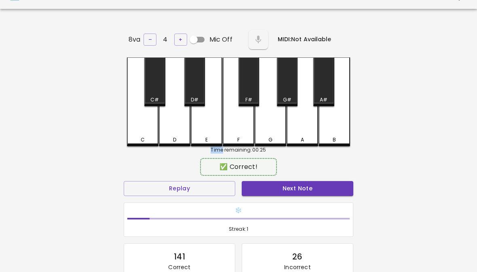
click at [323, 182] on button "Next Note" at bounding box center [298, 188] width 112 height 15
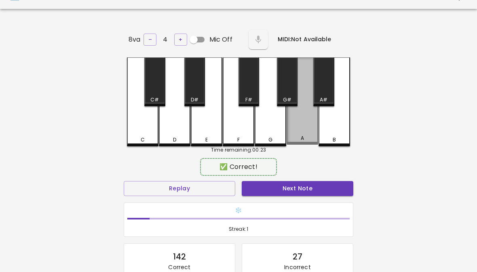
click at [305, 133] on div "A" at bounding box center [303, 100] width 32 height 87
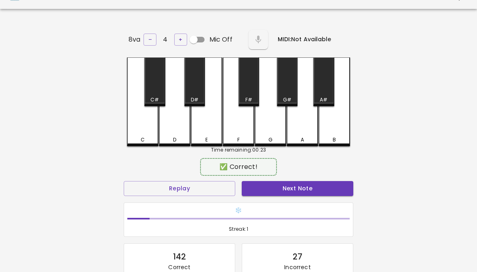
click at [303, 190] on button "Next Note" at bounding box center [298, 188] width 112 height 15
click at [319, 192] on button "Next Note" at bounding box center [298, 188] width 112 height 15
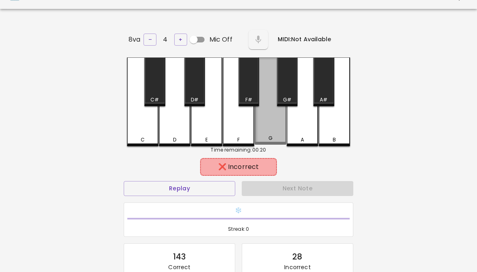
click at [265, 131] on div "G" at bounding box center [271, 100] width 32 height 87
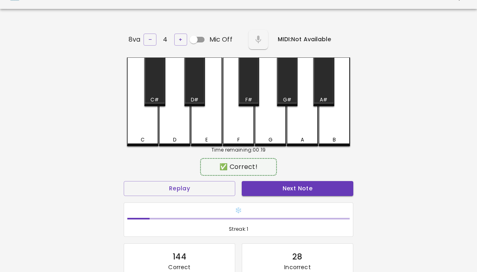
click at [323, 191] on button "Next Note" at bounding box center [298, 188] width 112 height 15
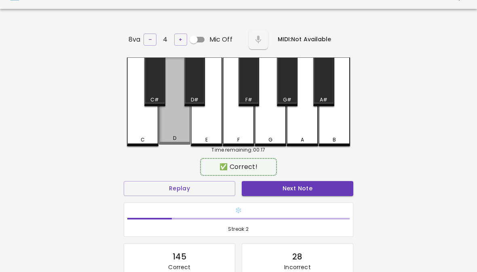
click at [320, 190] on button "Next Note" at bounding box center [298, 188] width 112 height 15
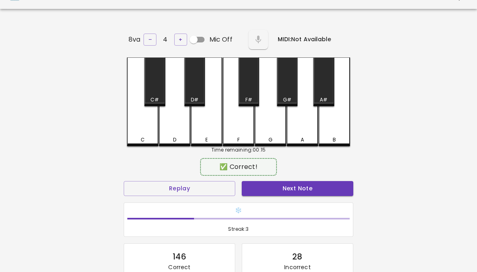
click at [323, 189] on button "Next Note" at bounding box center [298, 188] width 112 height 15
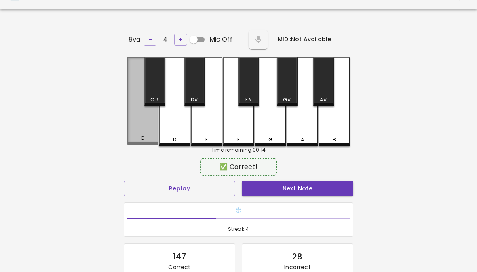
click at [145, 122] on div "C" at bounding box center [143, 100] width 32 height 87
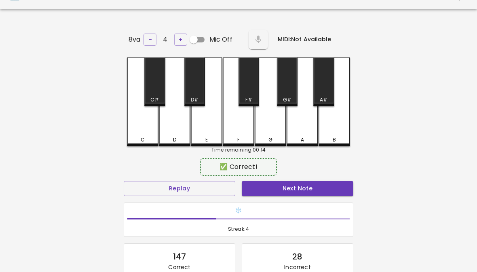
click at [321, 187] on button "Next Note" at bounding box center [298, 188] width 112 height 15
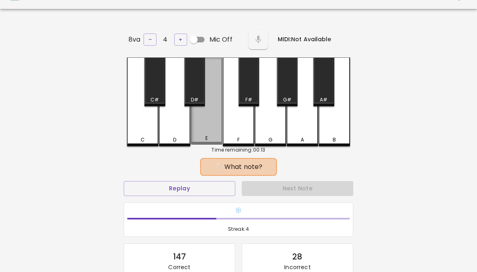
click at [206, 120] on div "E" at bounding box center [207, 100] width 32 height 87
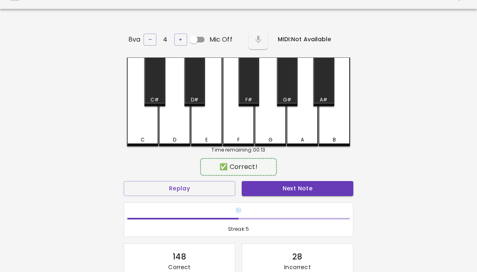
click at [324, 185] on button "Next Note" at bounding box center [298, 188] width 112 height 15
click at [132, 116] on div "C" at bounding box center [143, 101] width 32 height 89
click at [325, 181] on button "Next Note" at bounding box center [298, 188] width 112 height 15
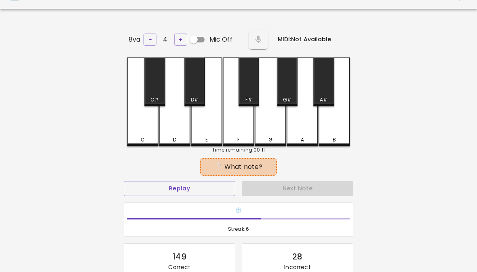
click at [326, 192] on div "Next Note" at bounding box center [297, 188] width 118 height 21
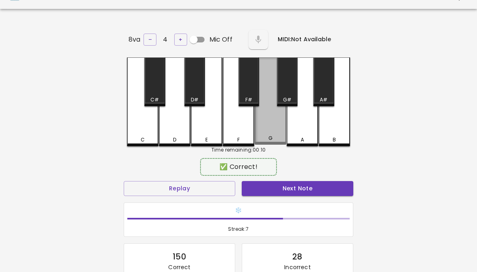
click at [266, 120] on div "G" at bounding box center [271, 100] width 32 height 87
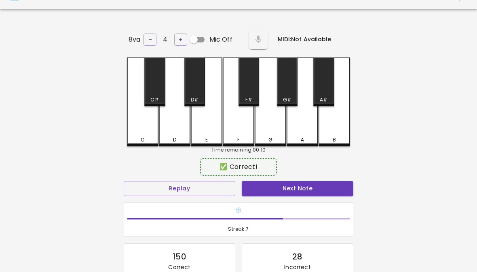
click at [328, 192] on button "Next Note" at bounding box center [298, 188] width 112 height 15
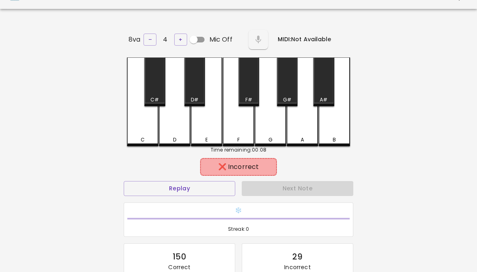
click at [232, 125] on div "F" at bounding box center [239, 101] width 32 height 89
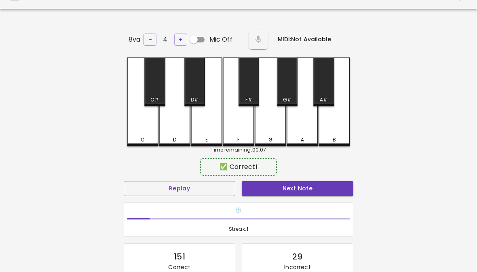
click at [324, 193] on button "Next Note" at bounding box center [298, 188] width 112 height 15
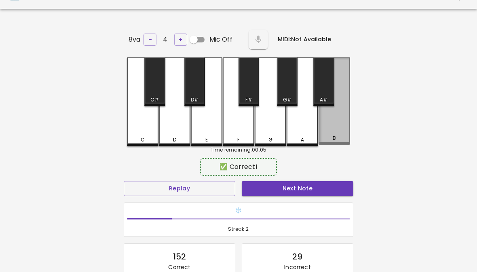
click at [341, 122] on div "B" at bounding box center [335, 100] width 32 height 87
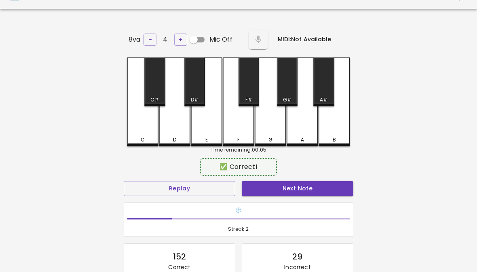
click at [312, 193] on button "Next Note" at bounding box center [298, 188] width 112 height 15
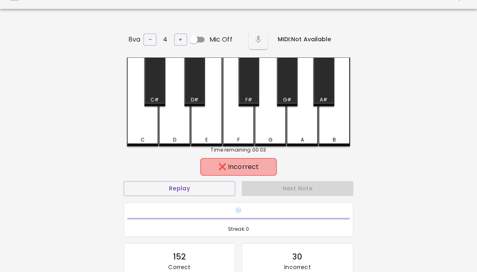
click at [271, 130] on div "G" at bounding box center [271, 101] width 32 height 89
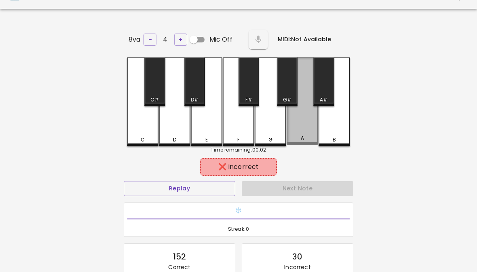
click at [306, 132] on div "A" at bounding box center [303, 100] width 32 height 87
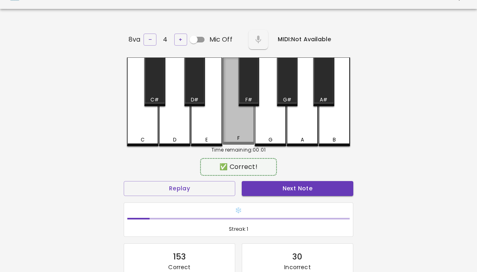
click at [224, 127] on div "F" at bounding box center [239, 100] width 32 height 87
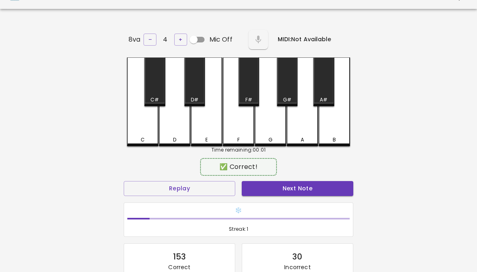
click at [305, 182] on button "Next Note" at bounding box center [298, 188] width 112 height 15
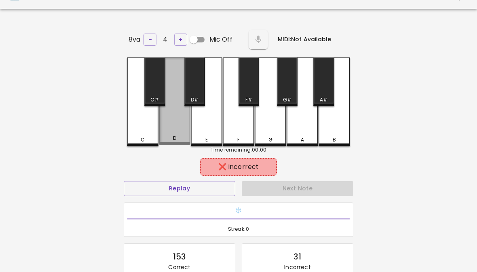
click at [174, 125] on div "D" at bounding box center [175, 100] width 32 height 87
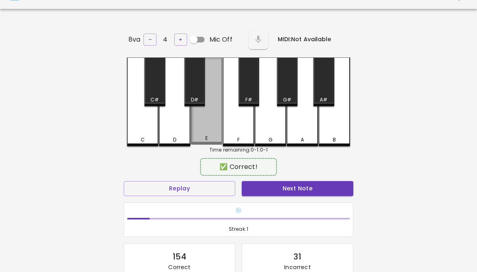
click at [207, 126] on div "E" at bounding box center [207, 100] width 32 height 87
click at [316, 181] on button "Next Note" at bounding box center [298, 188] width 112 height 15
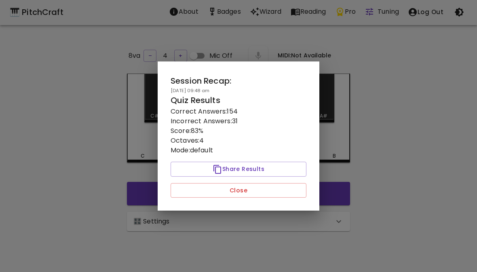
scroll to position [0, 0]
click at [283, 232] on div at bounding box center [238, 136] width 477 height 272
click at [287, 213] on div "🎛️ Settings" at bounding box center [238, 222] width 223 height 19
